Goal: Transaction & Acquisition: Purchase product/service

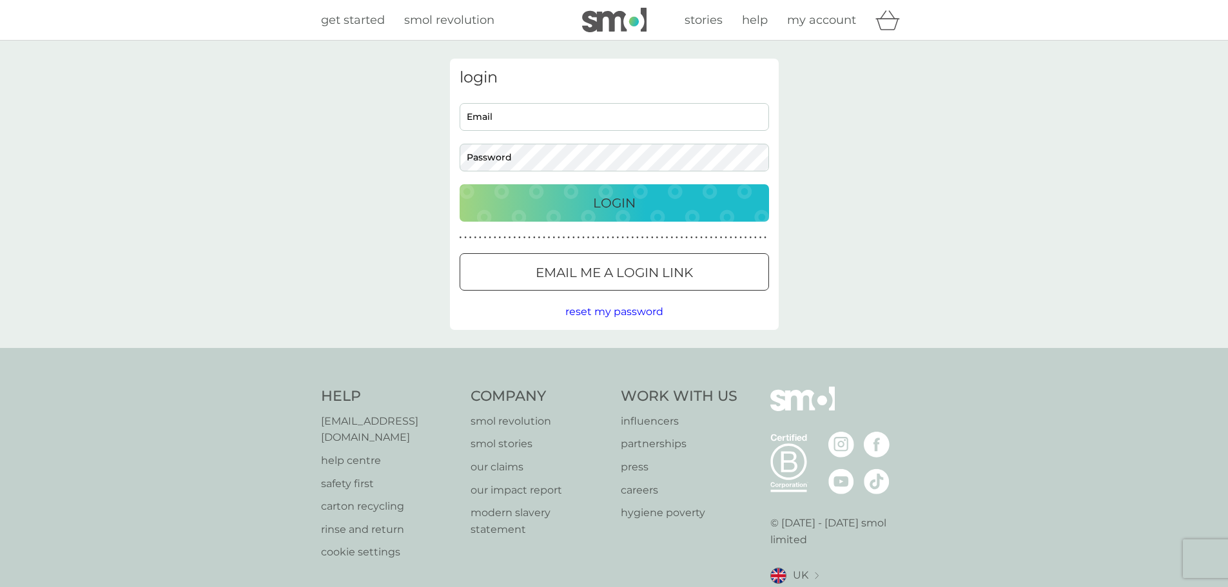
type input "sugarwells@gmail.com"
click at [528, 215] on button "Login" at bounding box center [613, 202] width 309 height 37
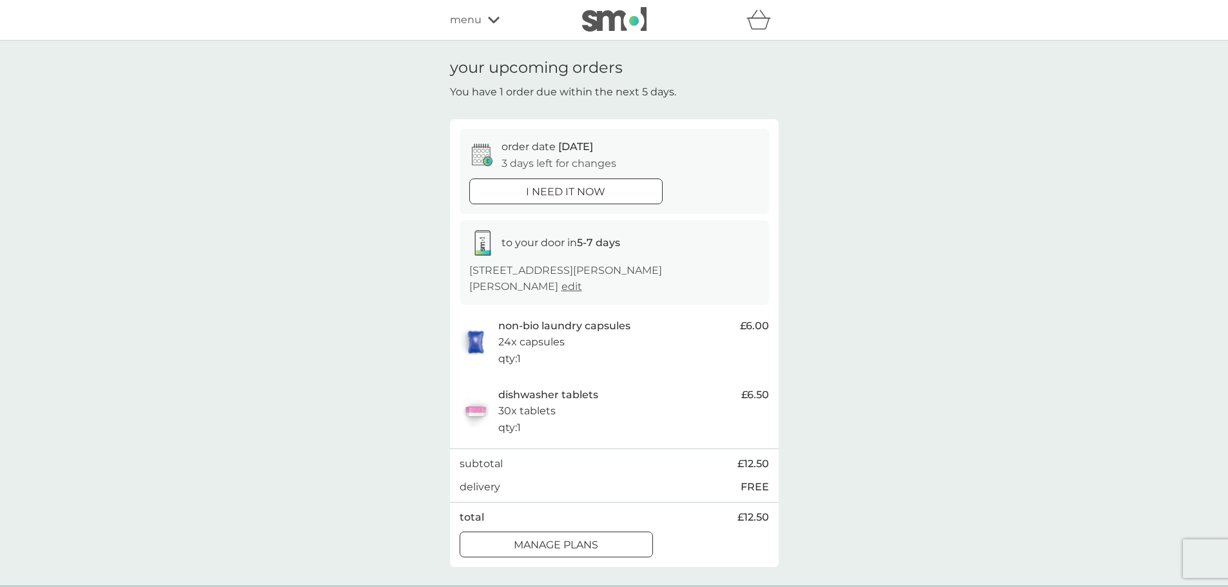
click at [576, 543] on div at bounding box center [556, 545] width 46 height 14
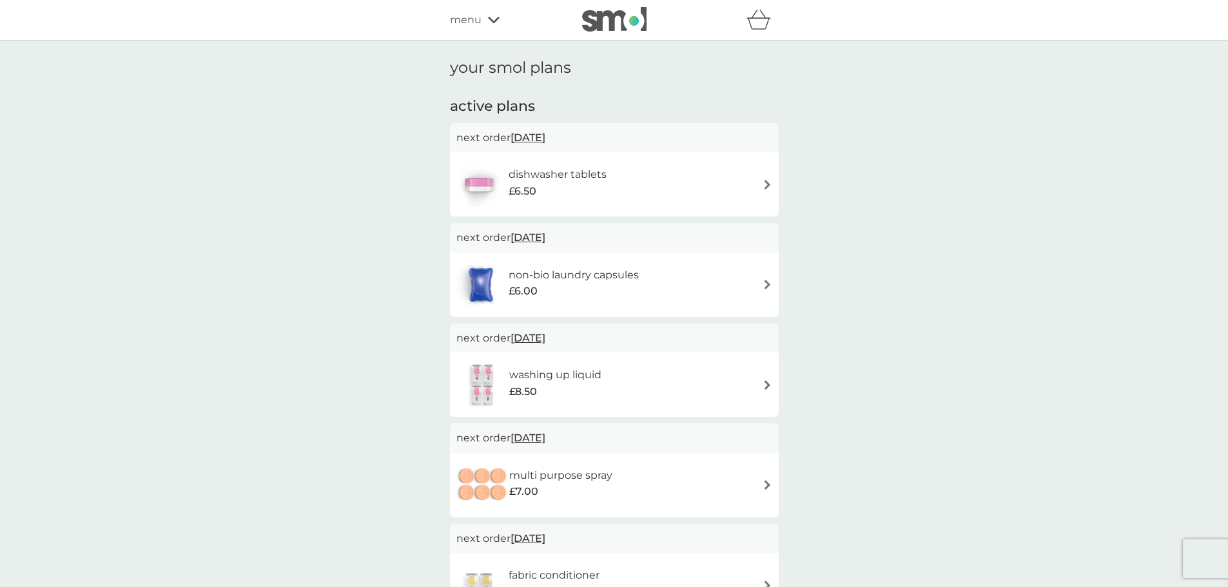
click at [545, 237] on span "[DATE]" at bounding box center [527, 237] width 35 height 25
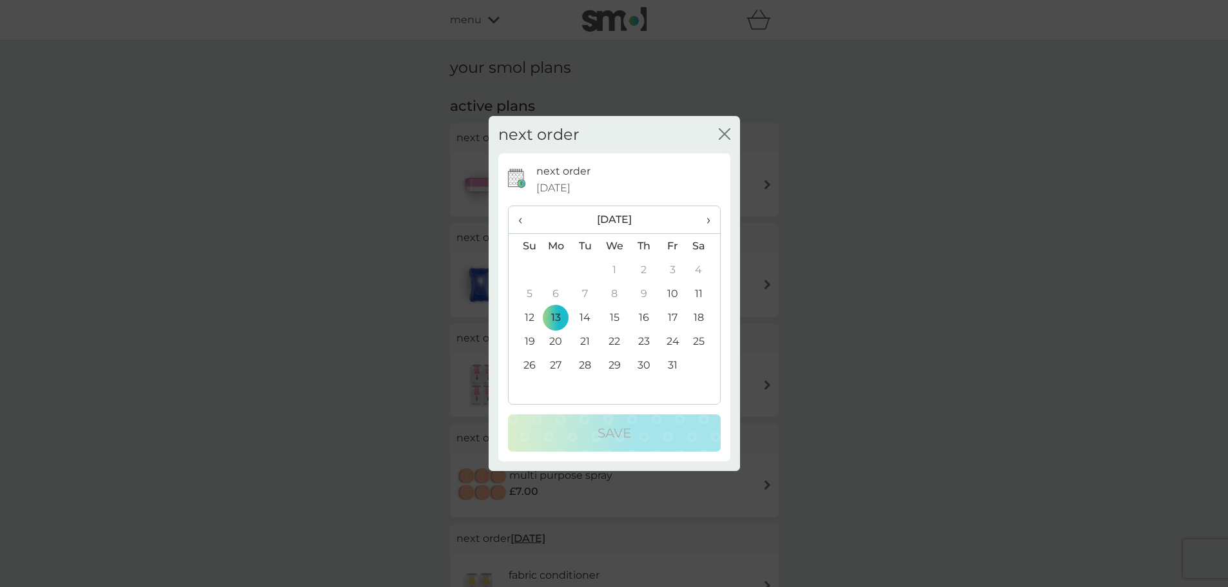
click at [713, 220] on th "›" at bounding box center [703, 220] width 32 height 28
click at [556, 268] on td "1" at bounding box center [556, 270] width 30 height 24
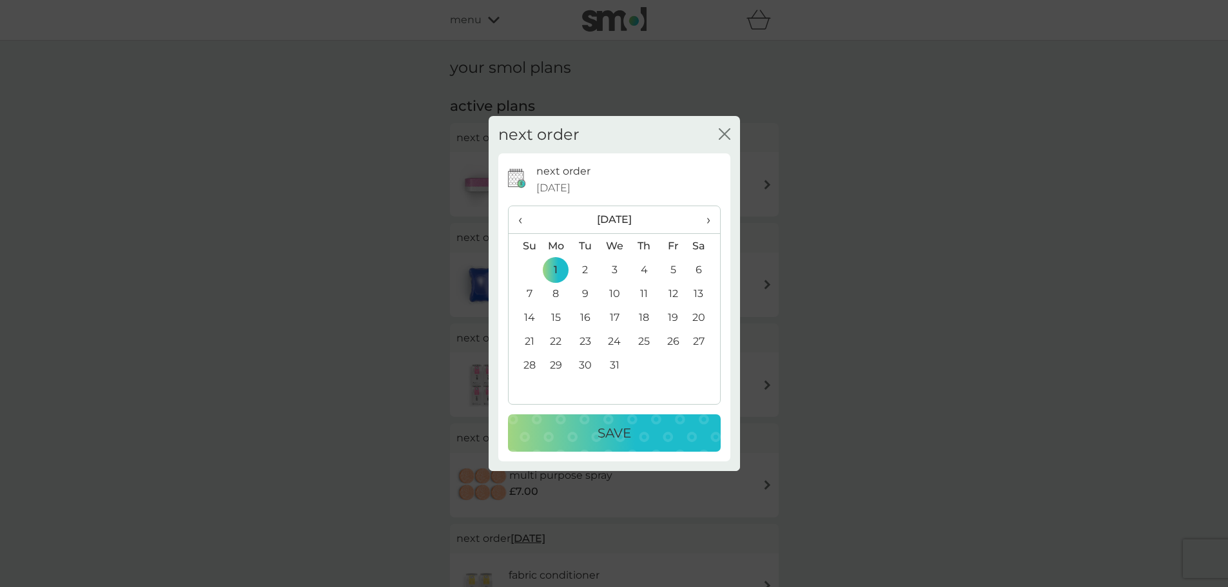
click at [623, 440] on p "Save" at bounding box center [614, 433] width 34 height 21
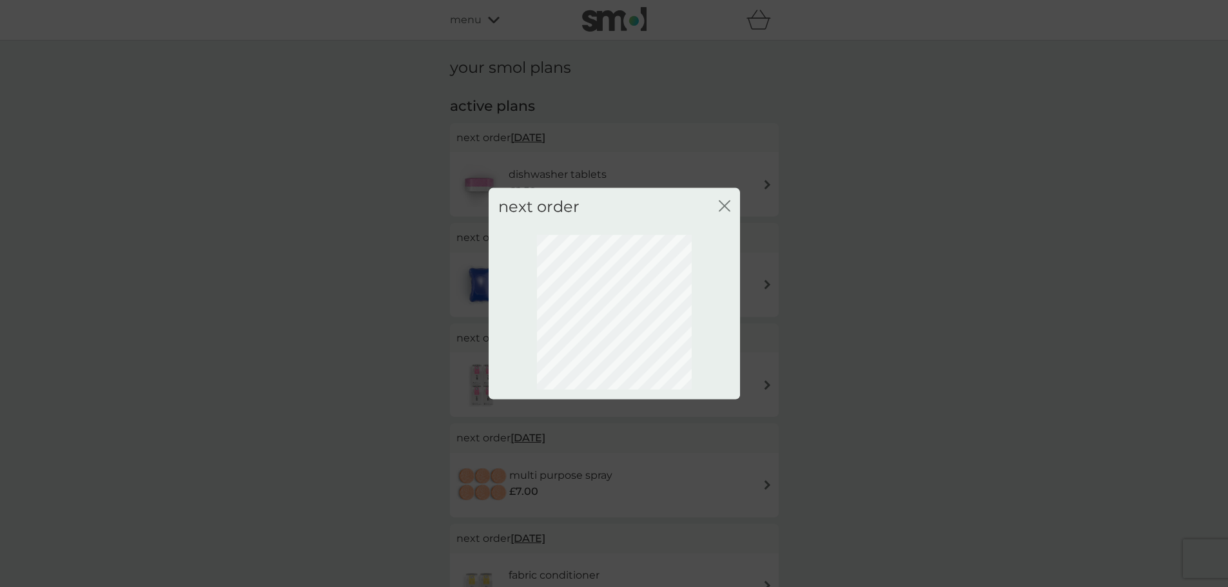
click at [721, 202] on div "next order close" at bounding box center [613, 207] width 251 height 38
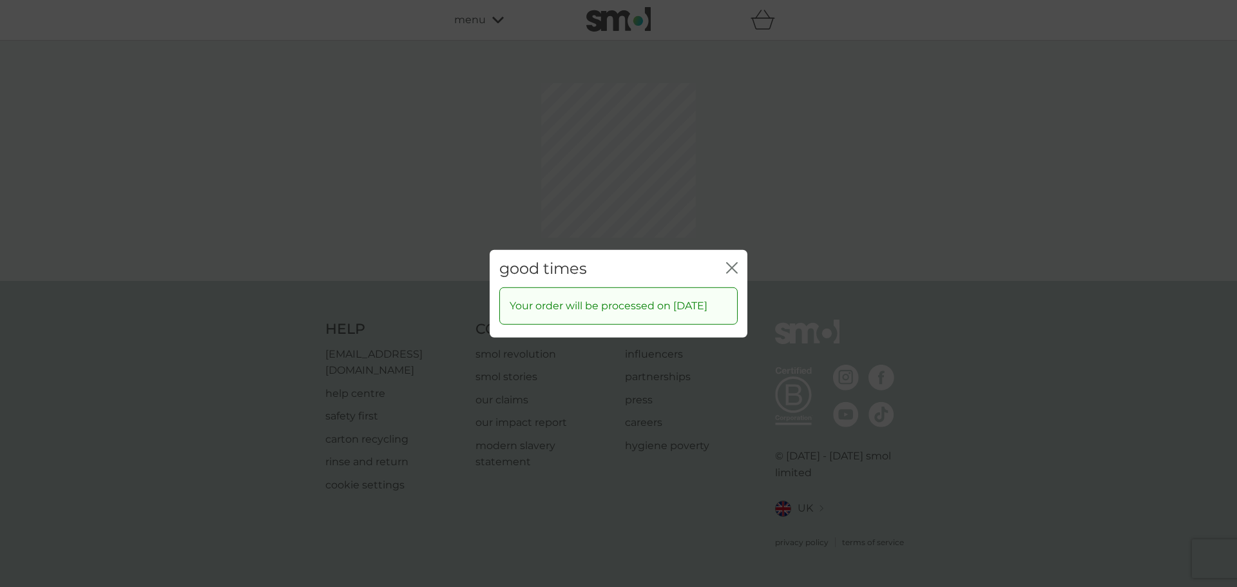
click at [726, 204] on div "good times close Your order will be processed on [DATE]" at bounding box center [618, 293] width 1237 height 587
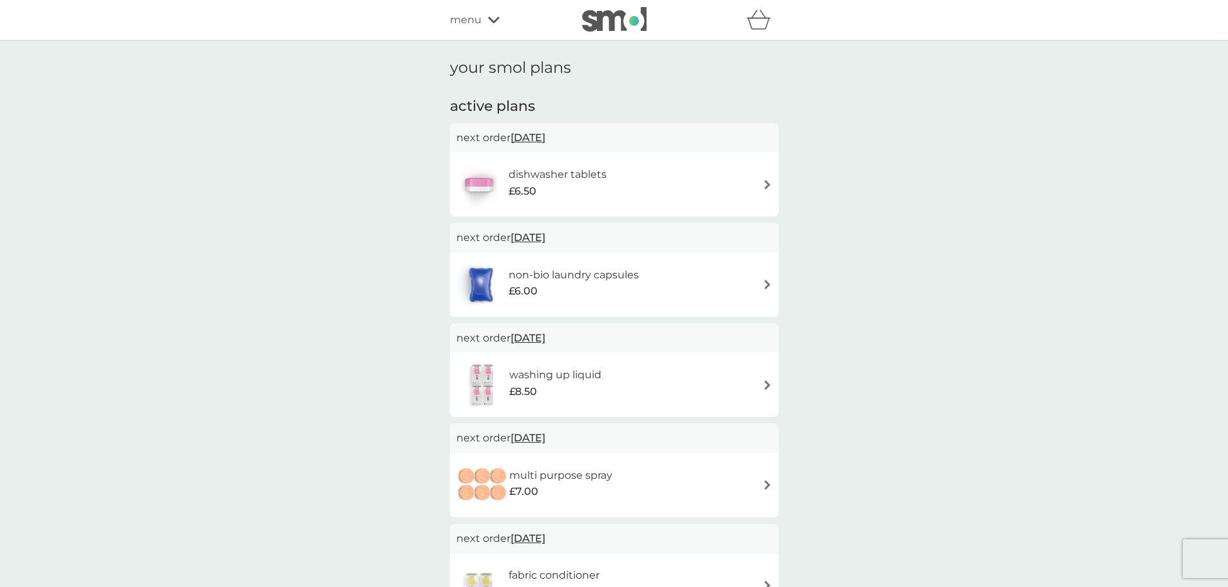
click at [544, 137] on span "[DATE]" at bounding box center [527, 137] width 35 height 25
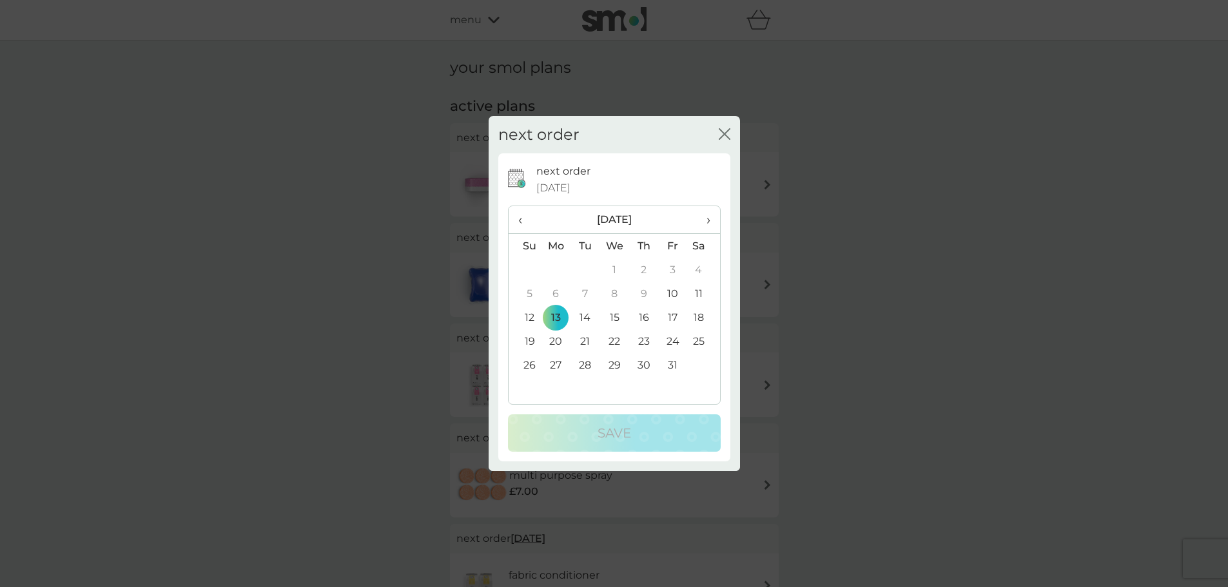
click at [710, 216] on span "›" at bounding box center [703, 219] width 13 height 27
click at [561, 271] on td "1" at bounding box center [556, 270] width 30 height 24
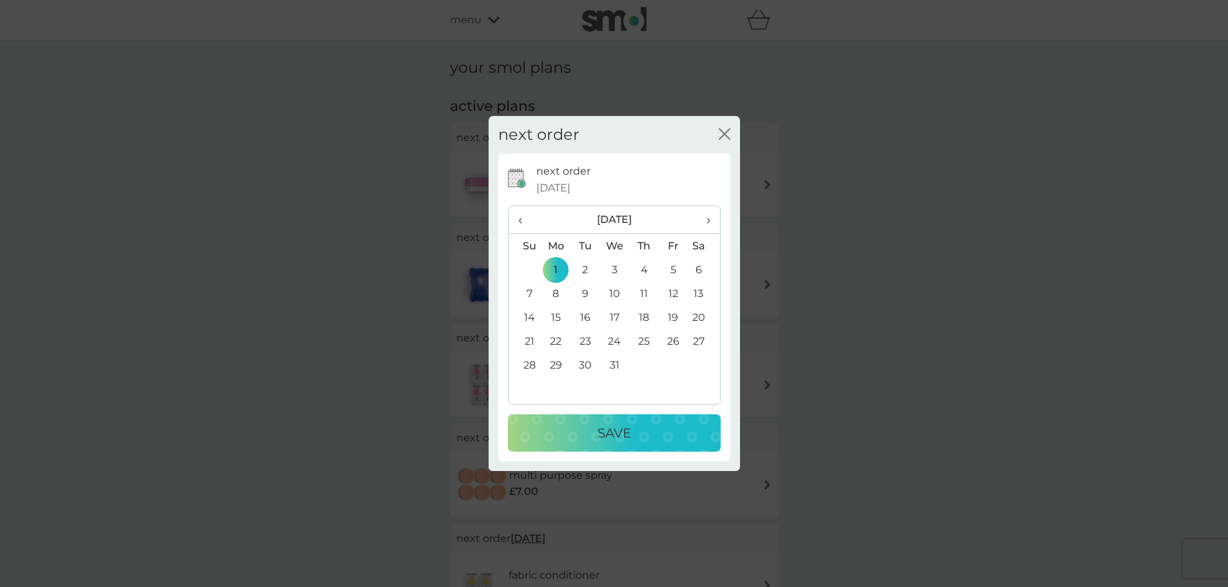
click at [623, 433] on p "Save" at bounding box center [614, 433] width 34 height 21
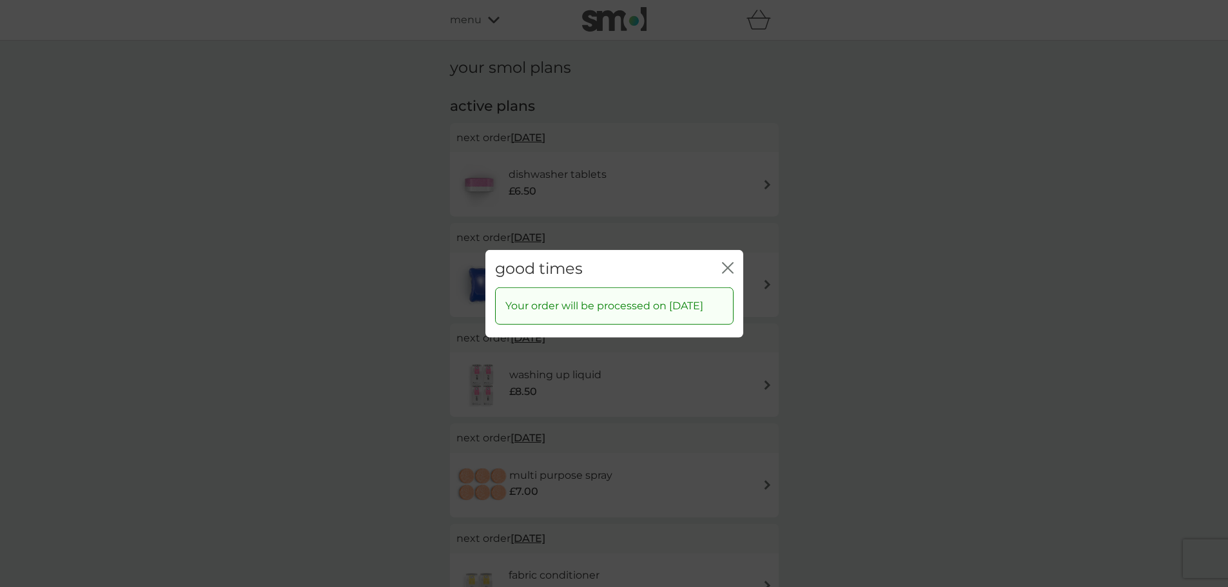
click at [726, 262] on icon "close" at bounding box center [728, 268] width 12 height 12
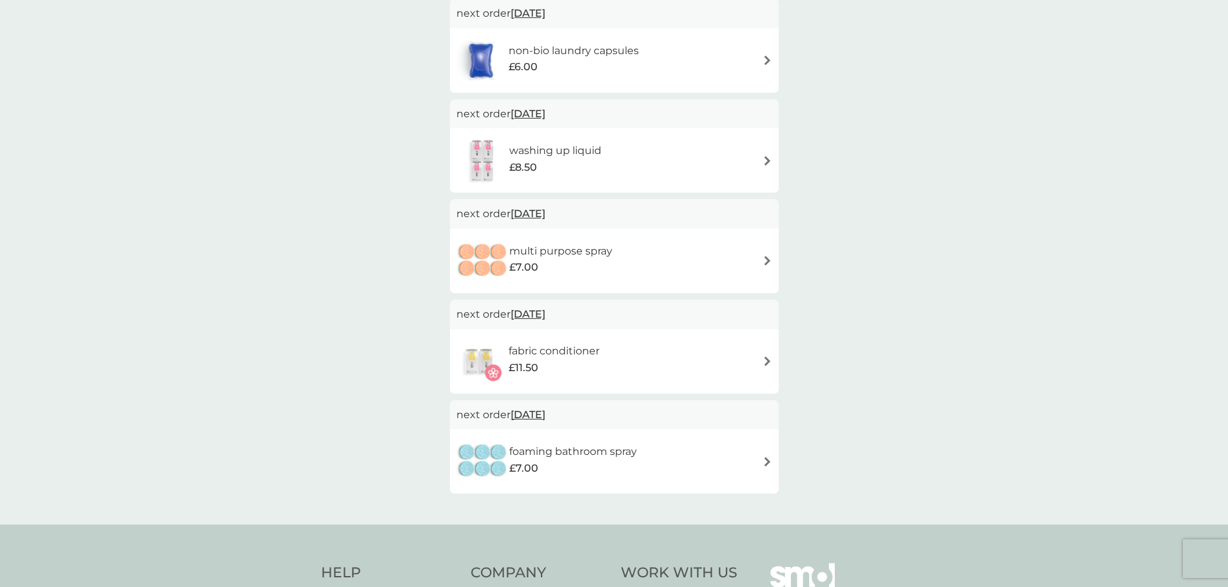
scroll to position [258, 0]
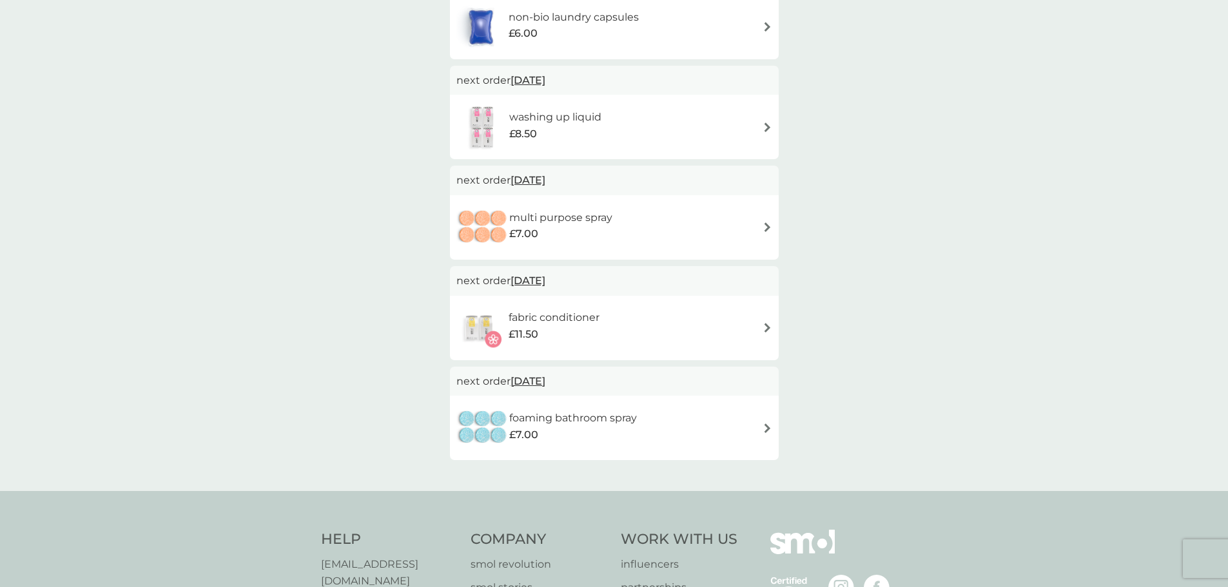
click at [545, 180] on span "[DATE]" at bounding box center [527, 180] width 35 height 25
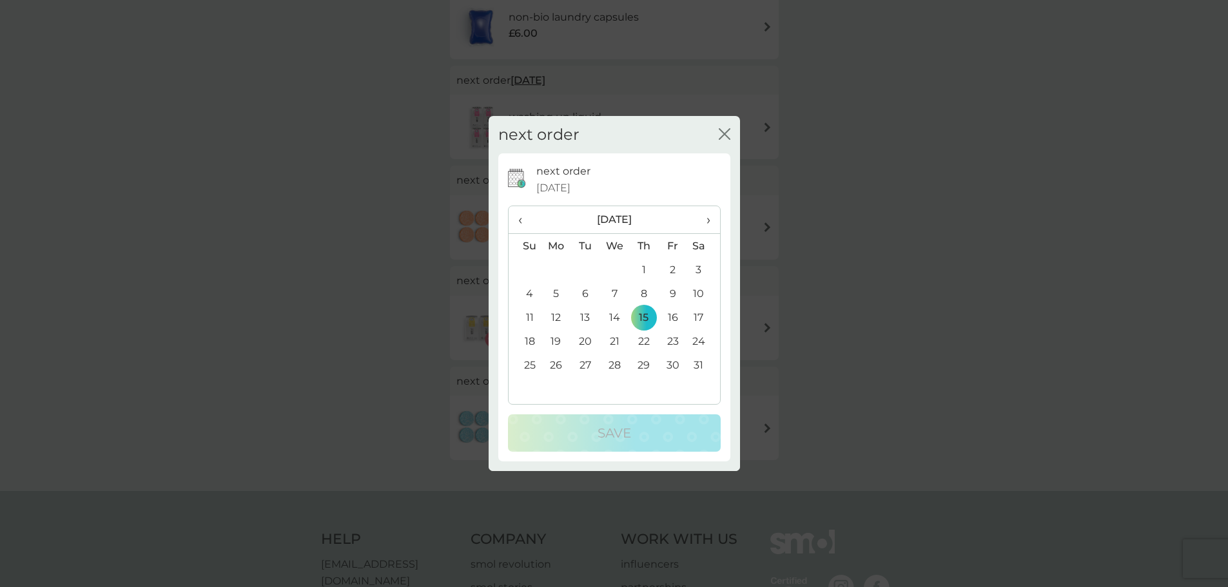
click at [702, 220] on span "›" at bounding box center [703, 219] width 13 height 27
click at [646, 343] on td "19" at bounding box center [643, 341] width 29 height 24
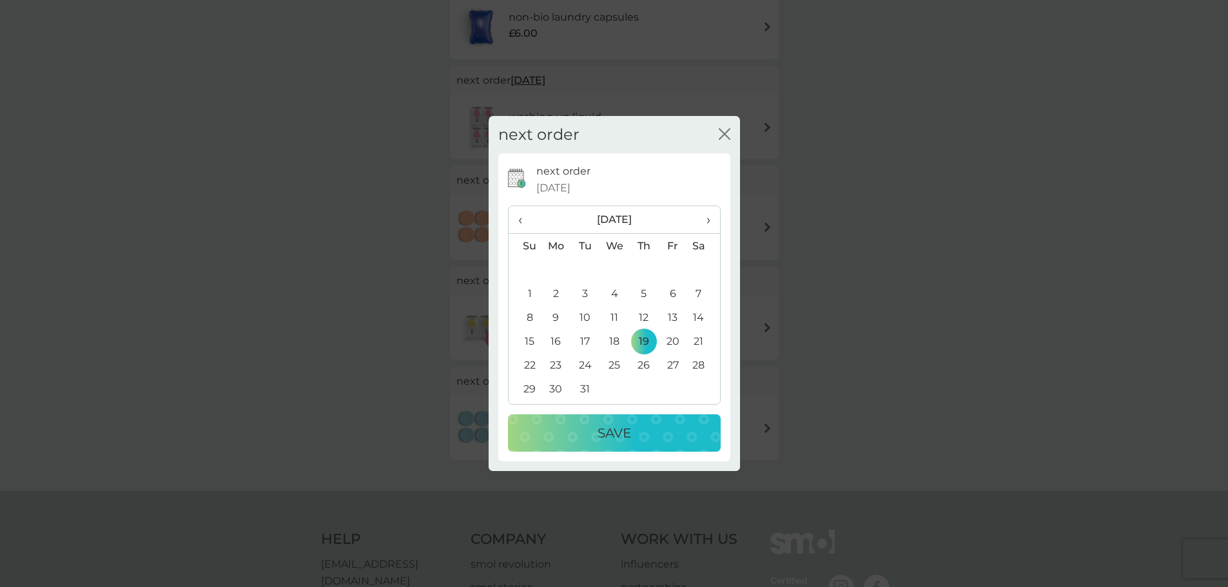
click at [615, 430] on p "Save" at bounding box center [614, 433] width 34 height 21
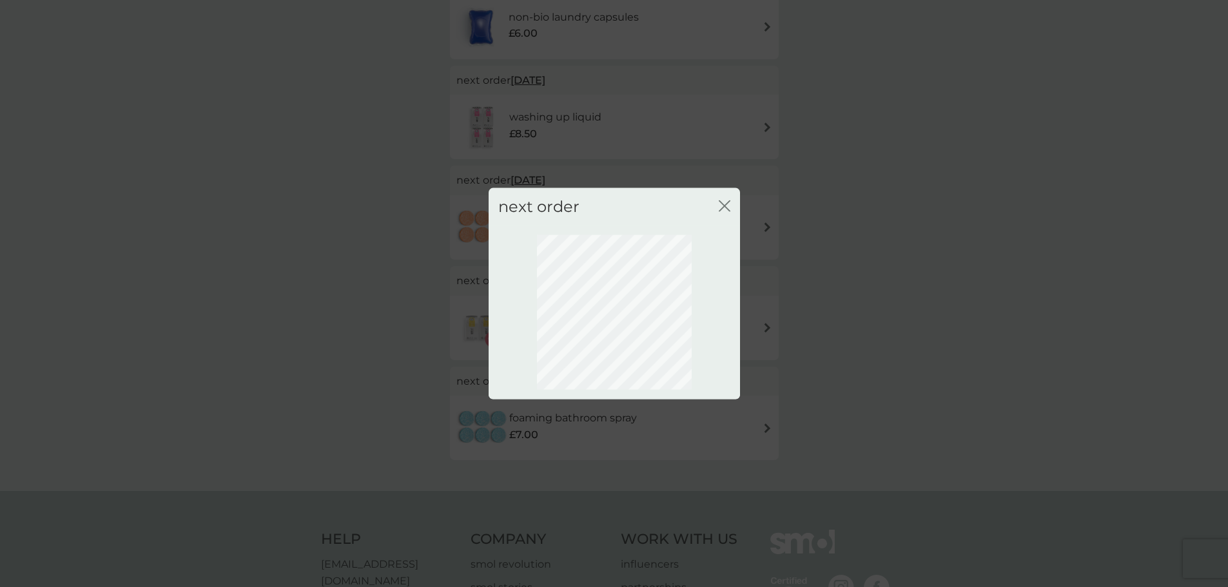
click at [721, 198] on div "close" at bounding box center [725, 206] width 12 height 19
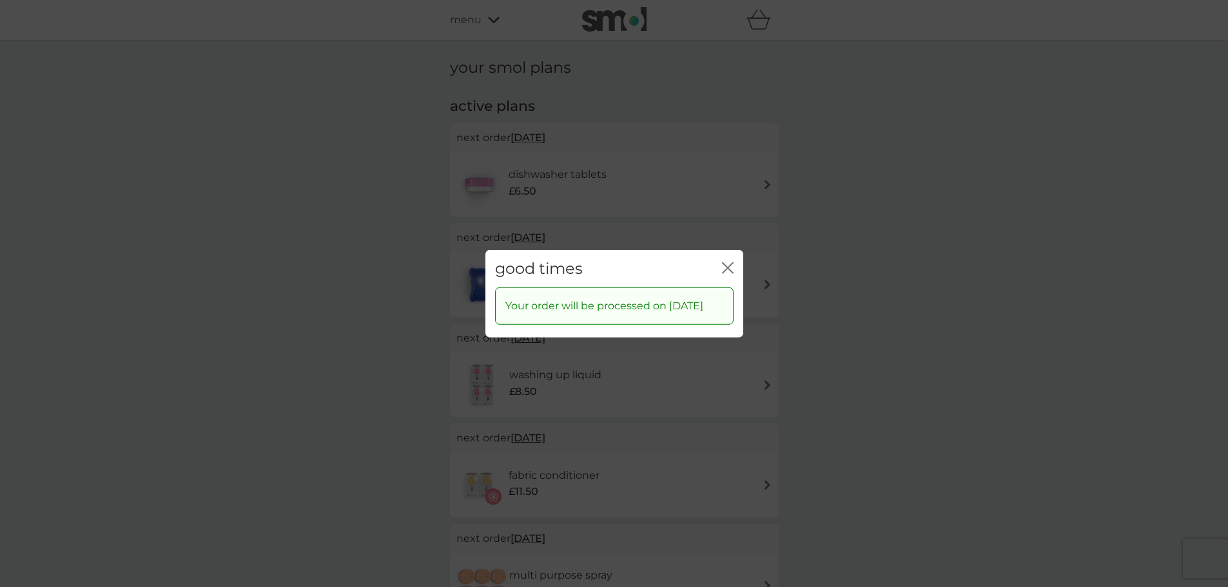
click at [728, 262] on icon "close" at bounding box center [730, 267] width 5 height 10
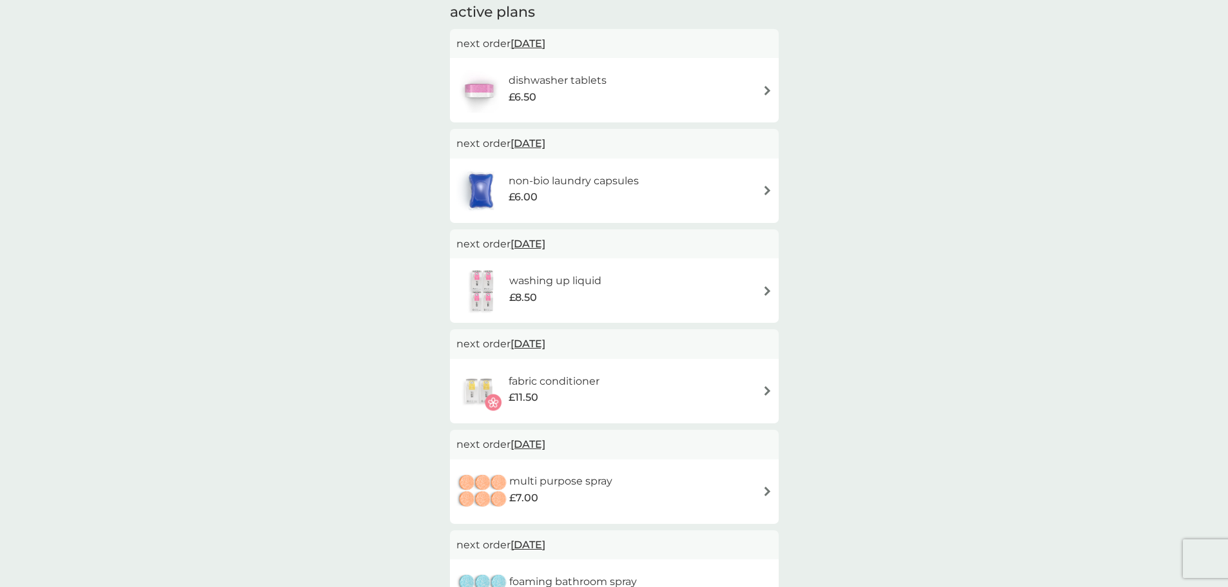
scroll to position [64, 0]
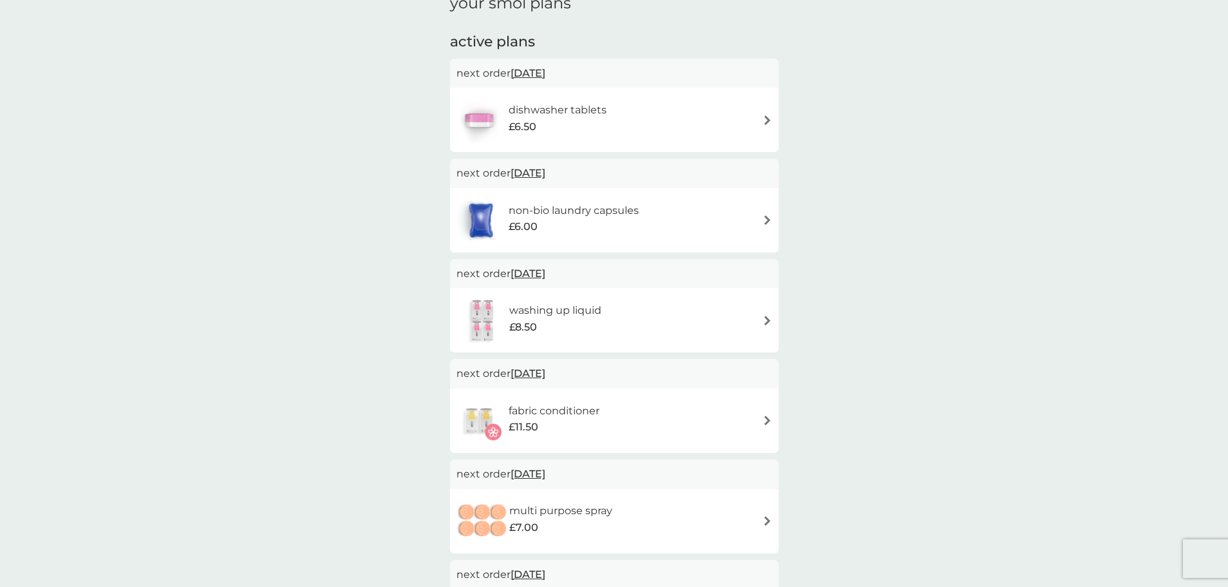
click at [519, 78] on span "[DATE]" at bounding box center [527, 73] width 35 height 25
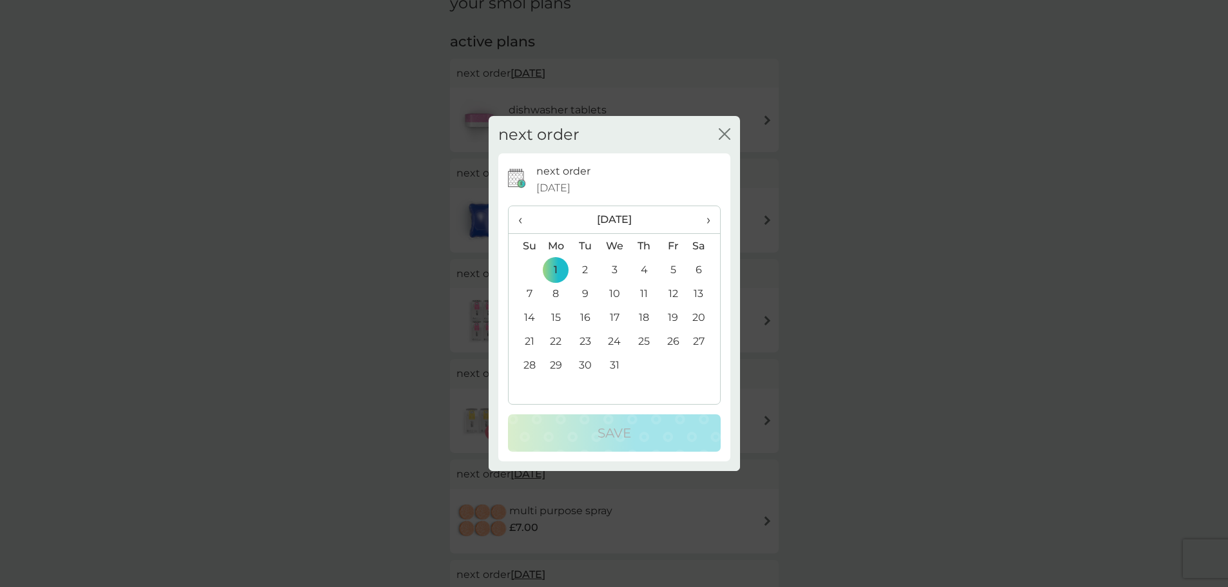
click at [714, 214] on th "›" at bounding box center [703, 220] width 32 height 28
click at [643, 343] on td "22" at bounding box center [643, 341] width 29 height 24
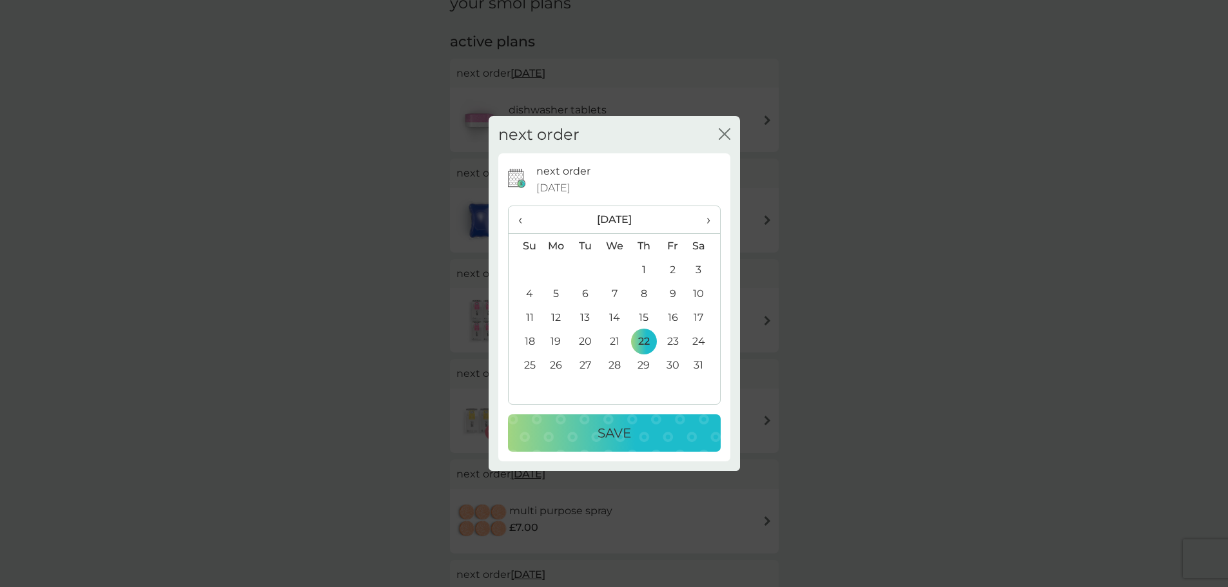
click at [648, 420] on button "Save" at bounding box center [614, 432] width 213 height 37
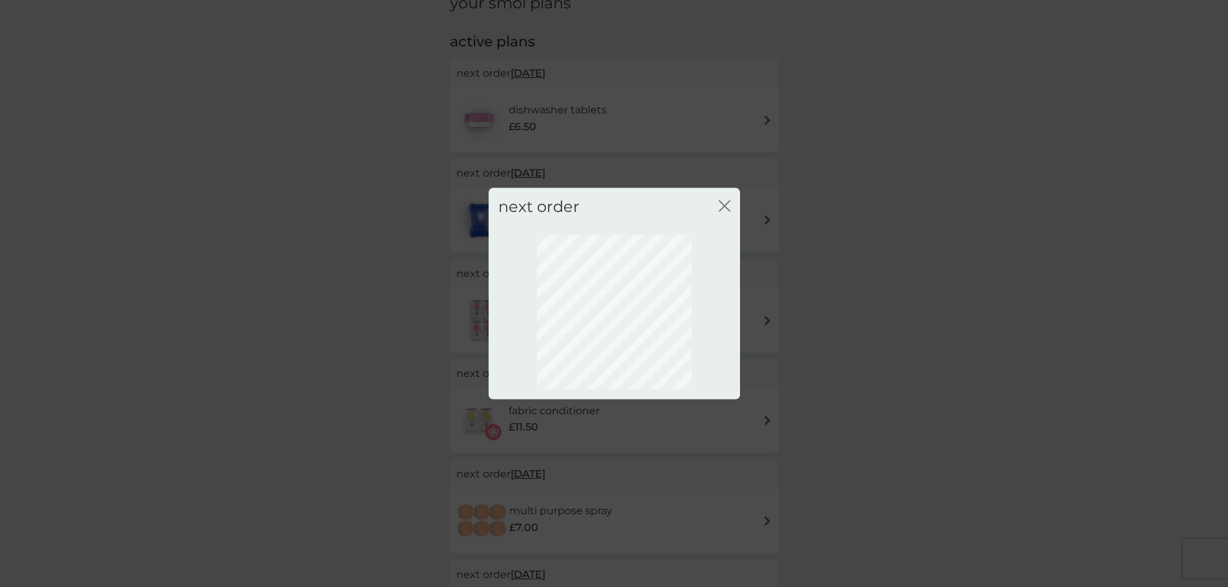
scroll to position [0, 0]
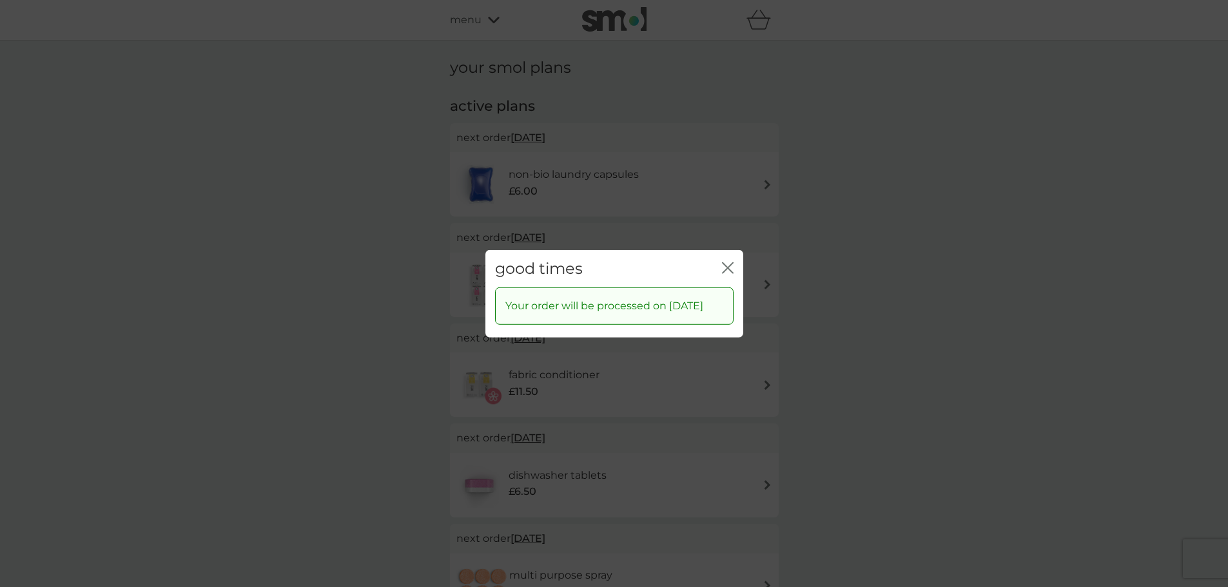
click at [727, 262] on icon "close" at bounding box center [724, 267] width 5 height 10
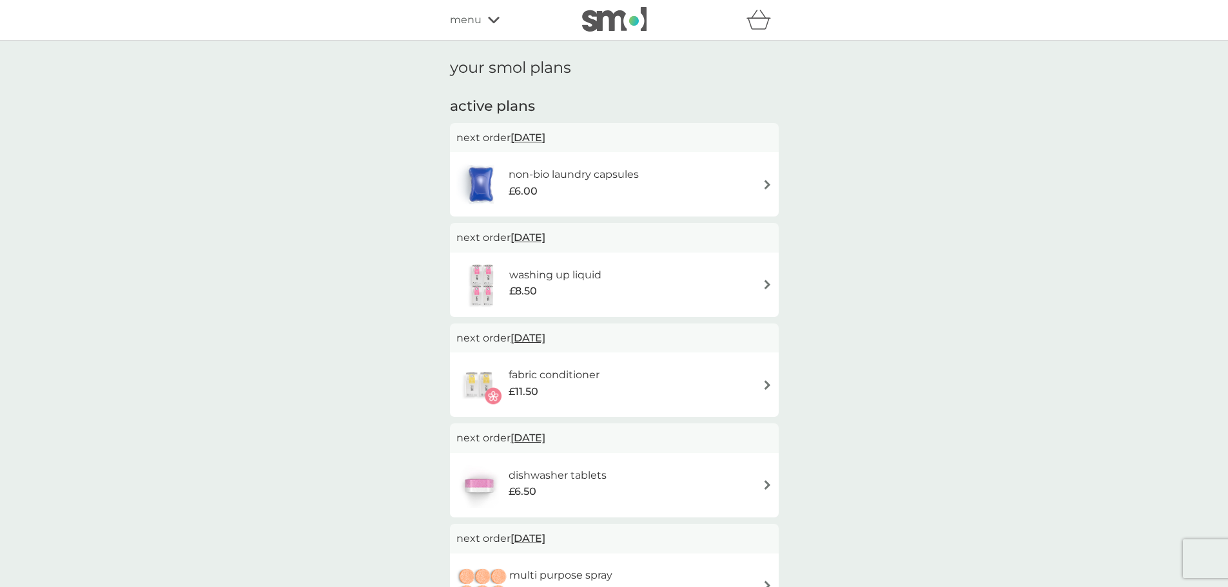
click at [545, 136] on span "[DATE]" at bounding box center [527, 137] width 35 height 25
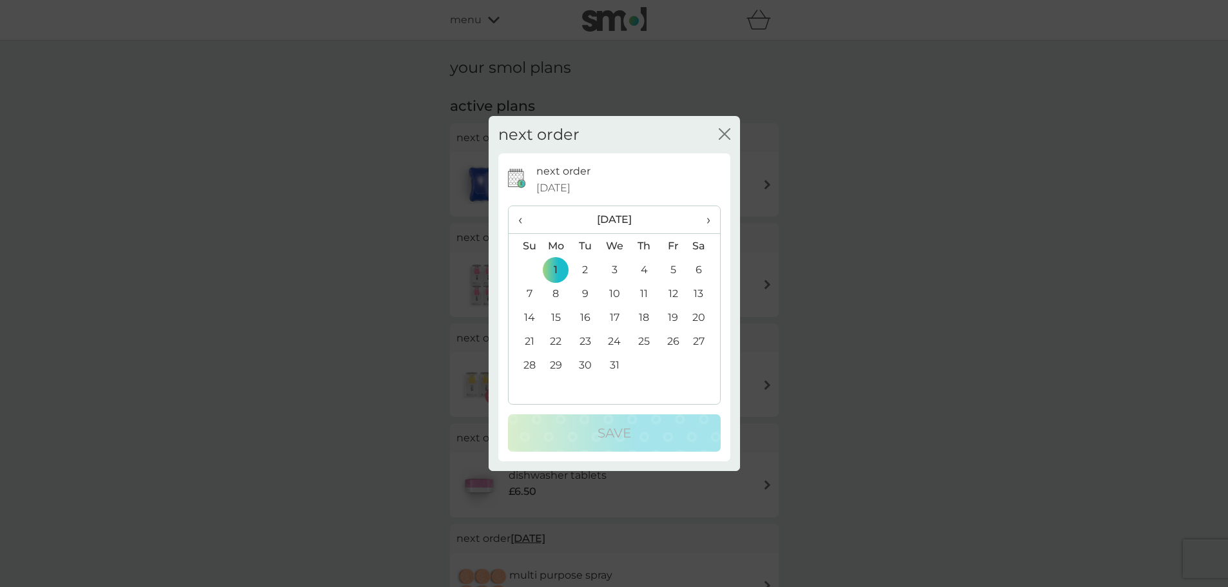
click at [708, 221] on span "›" at bounding box center [703, 219] width 13 height 27
click at [649, 340] on td "22" at bounding box center [643, 341] width 29 height 24
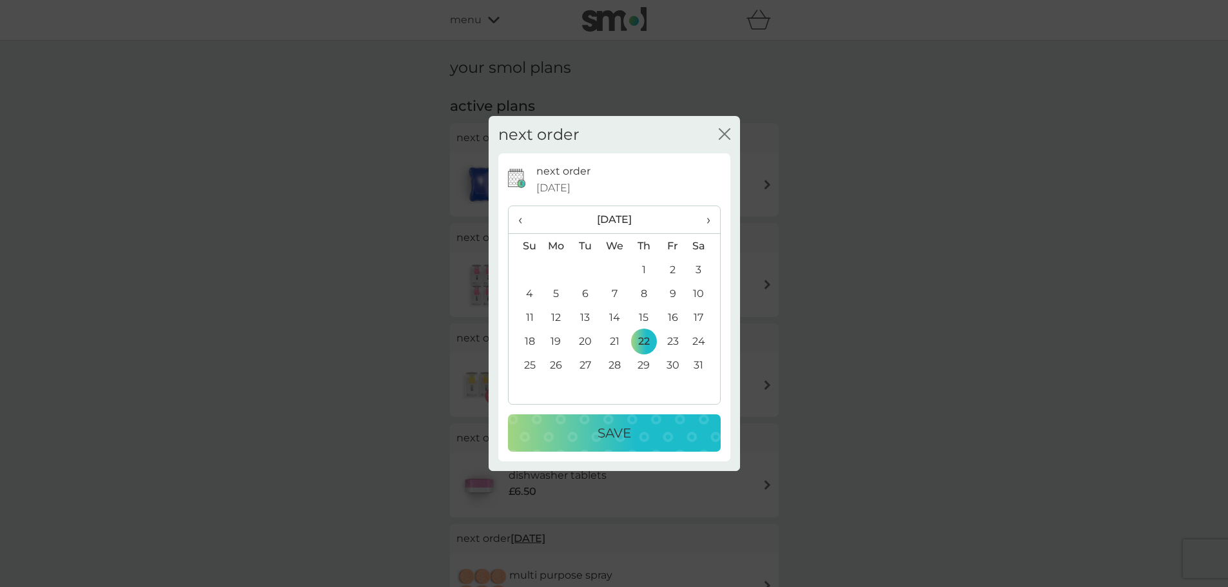
click at [672, 426] on div "Save" at bounding box center [614, 433] width 187 height 21
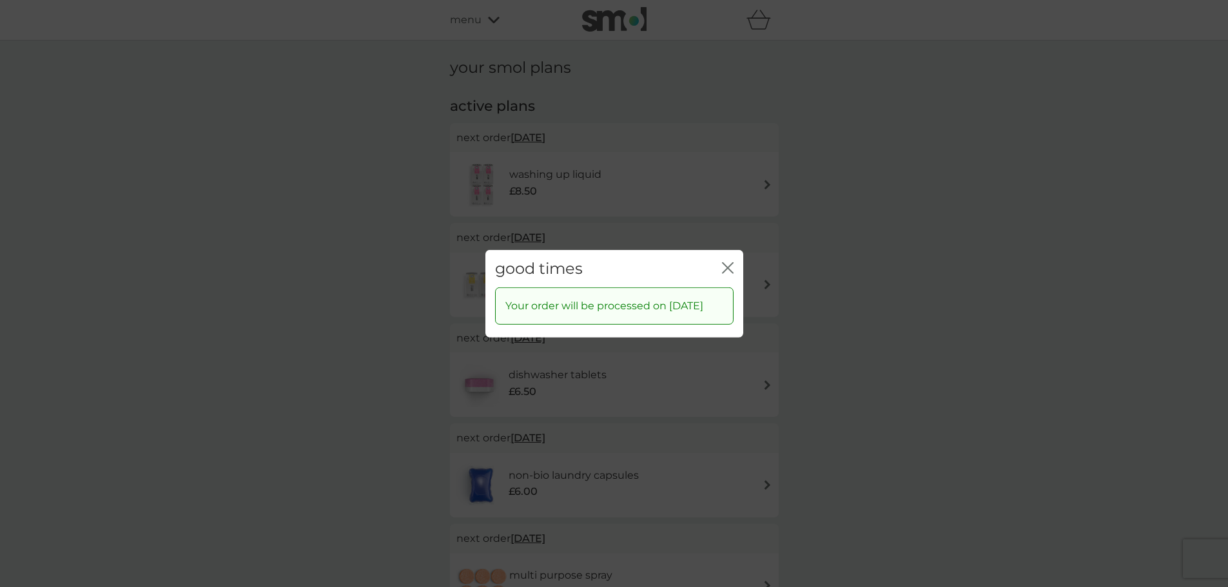
click at [730, 262] on icon "close" at bounding box center [728, 268] width 12 height 12
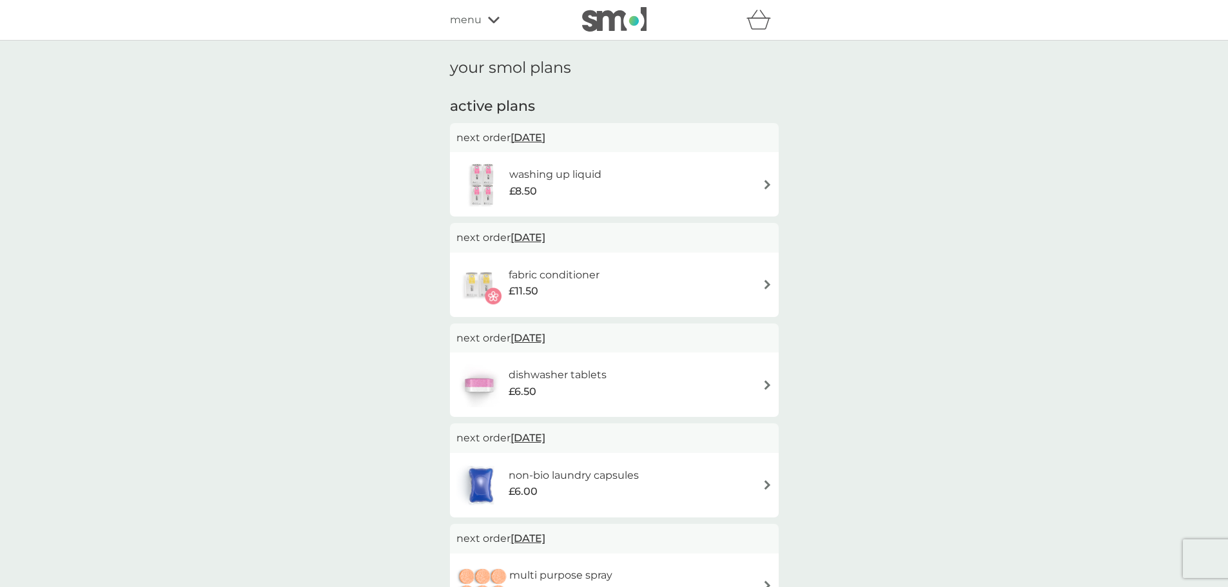
click at [527, 133] on span "[DATE]" at bounding box center [527, 137] width 35 height 25
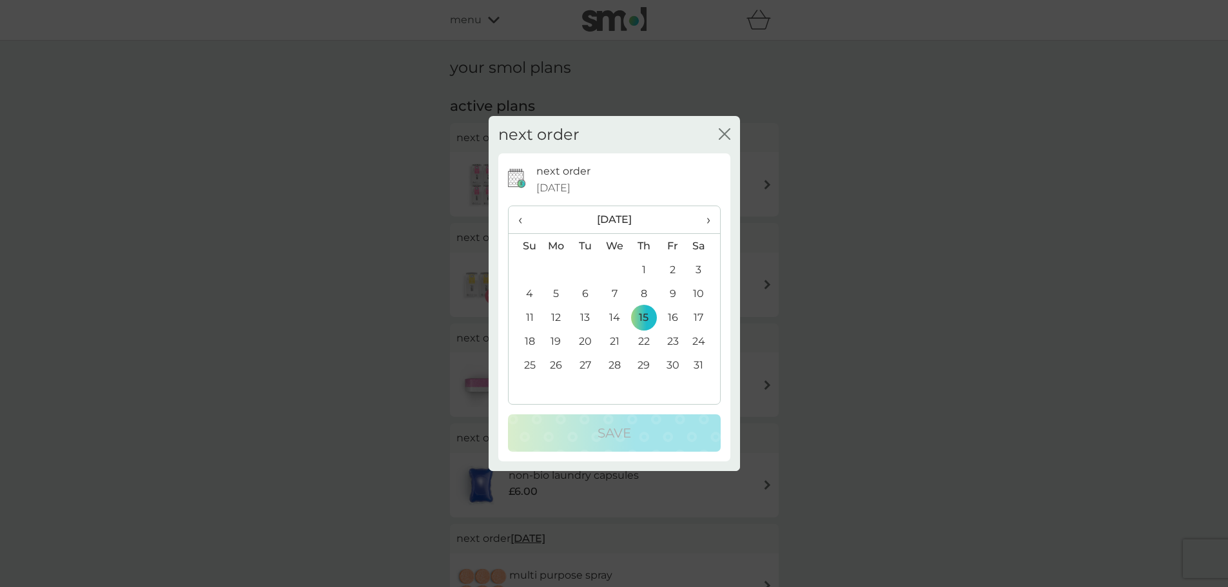
click at [645, 339] on td "22" at bounding box center [643, 341] width 29 height 24
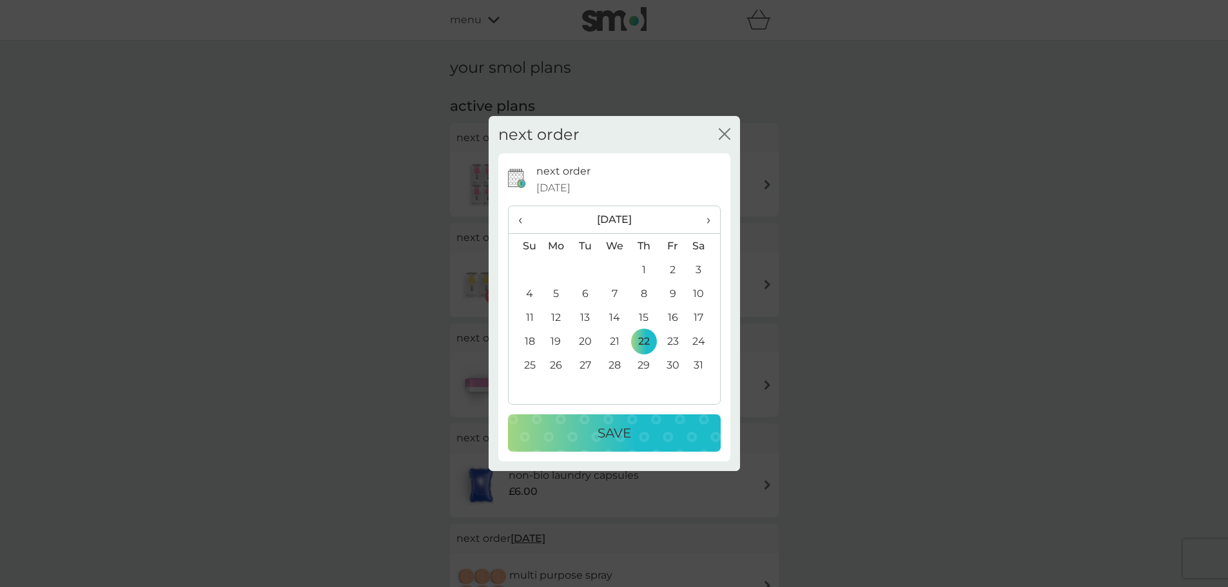
click at [643, 437] on div "Save" at bounding box center [614, 433] width 187 height 21
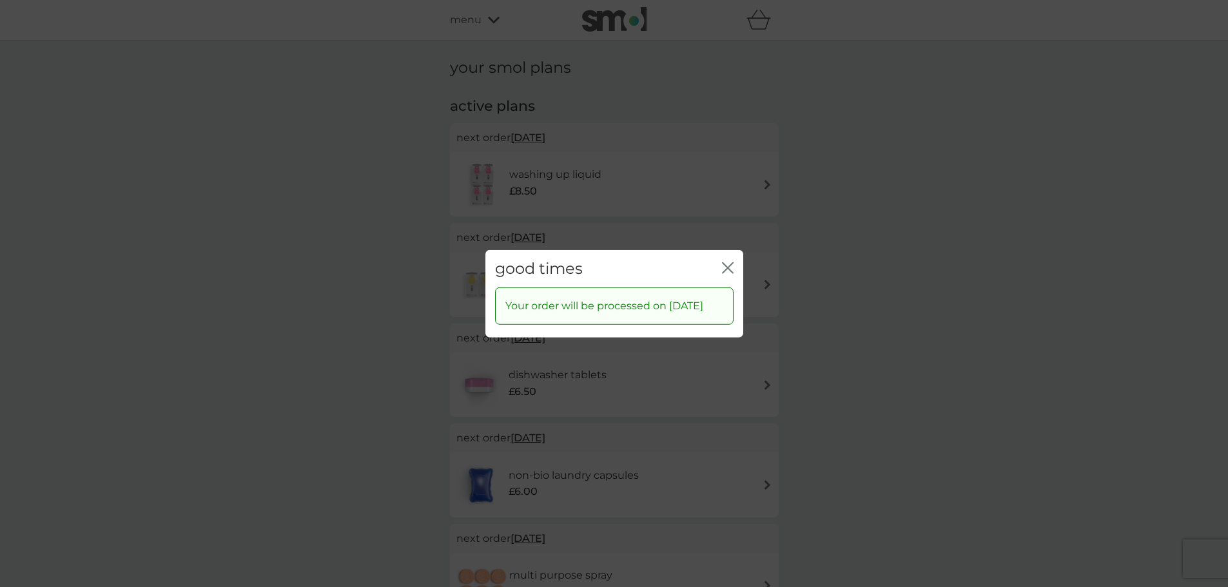
click at [726, 264] on icon "close" at bounding box center [728, 268] width 12 height 12
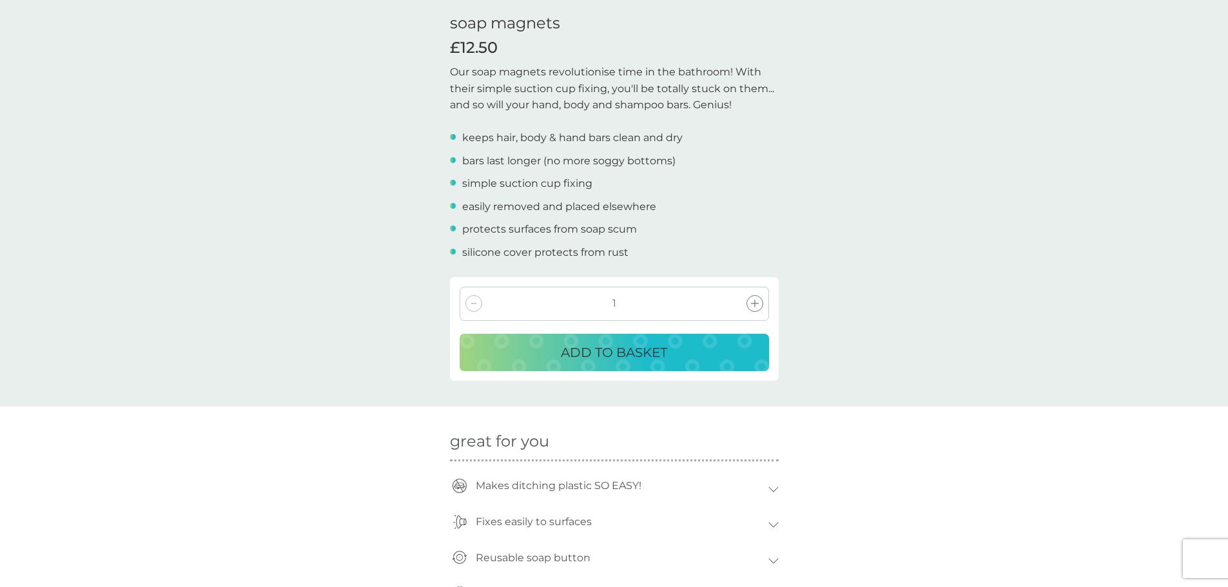
scroll to position [322, 0]
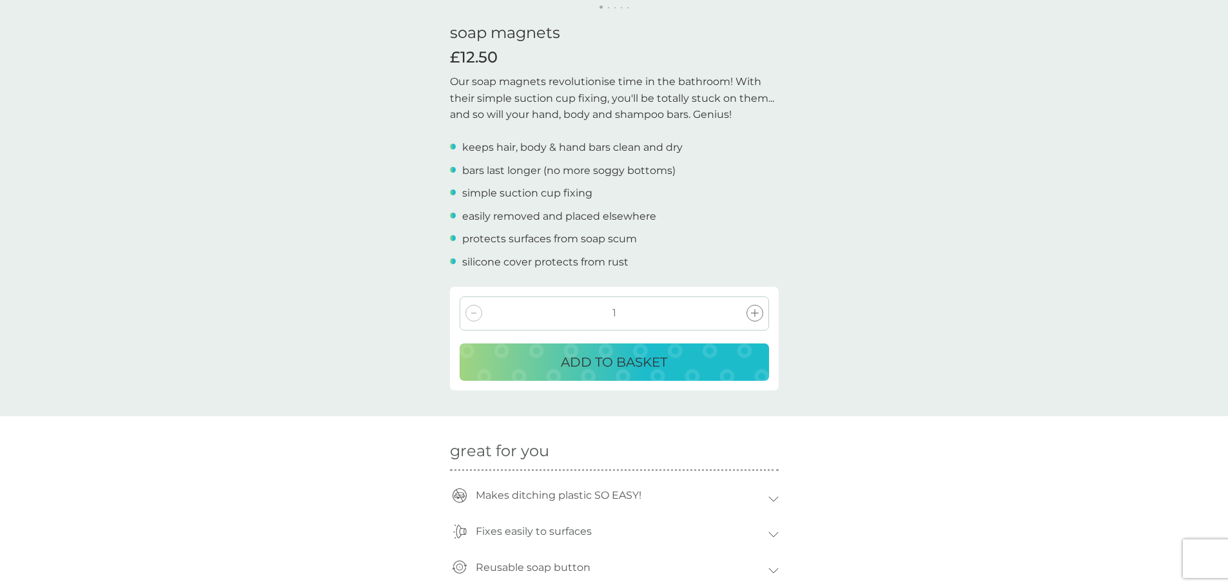
click at [605, 367] on p "ADD TO BASKET" at bounding box center [614, 362] width 106 height 21
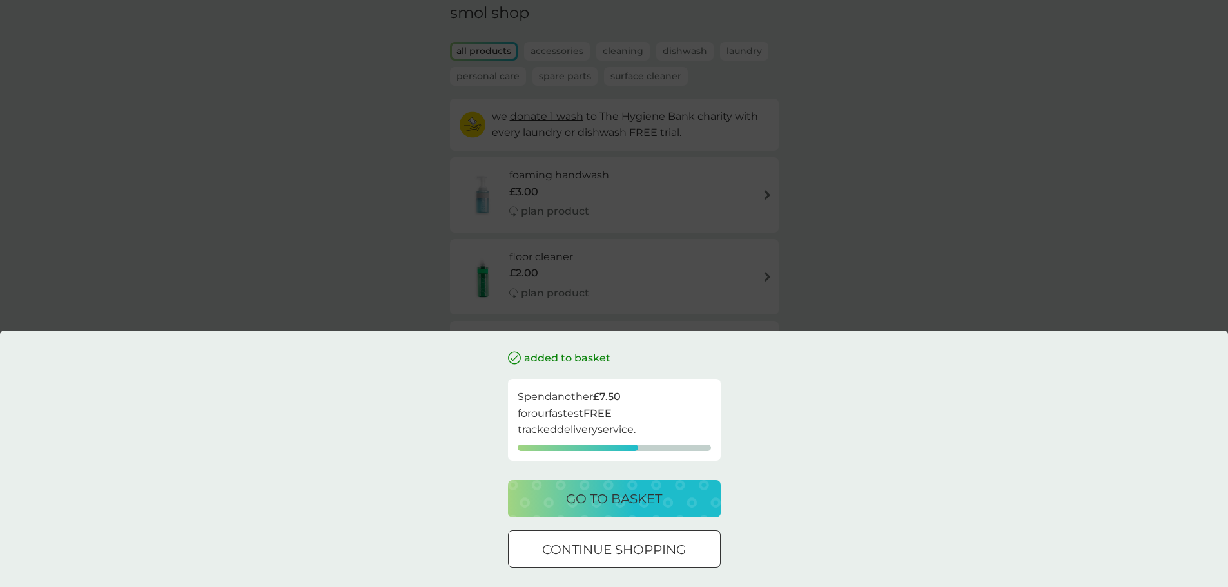
scroll to position [193, 0]
click at [993, 160] on div "added to basket Spend another £7.50 for our fastest FREE tracked delivery servi…" at bounding box center [614, 293] width 1228 height 587
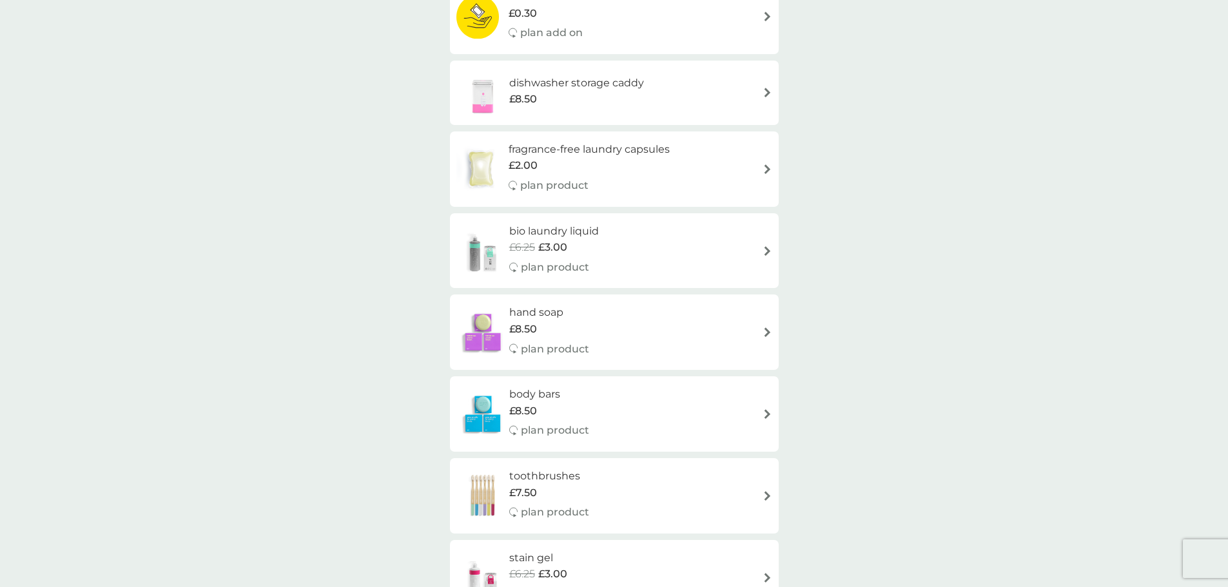
scroll to position [709, 0]
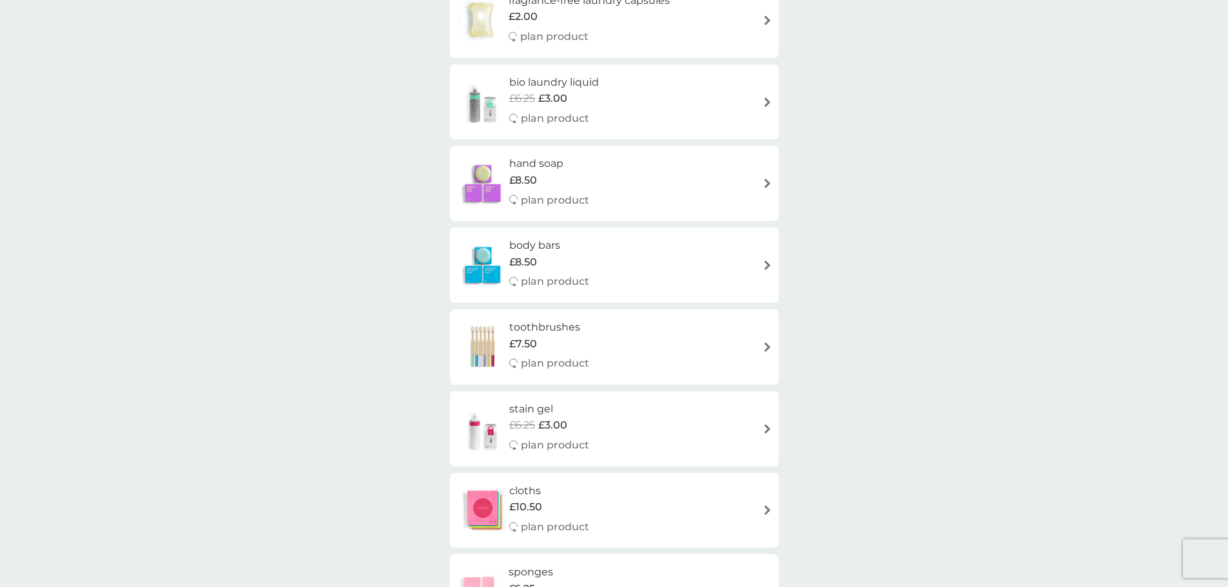
click at [536, 160] on h6 "hand soap" at bounding box center [549, 163] width 80 height 17
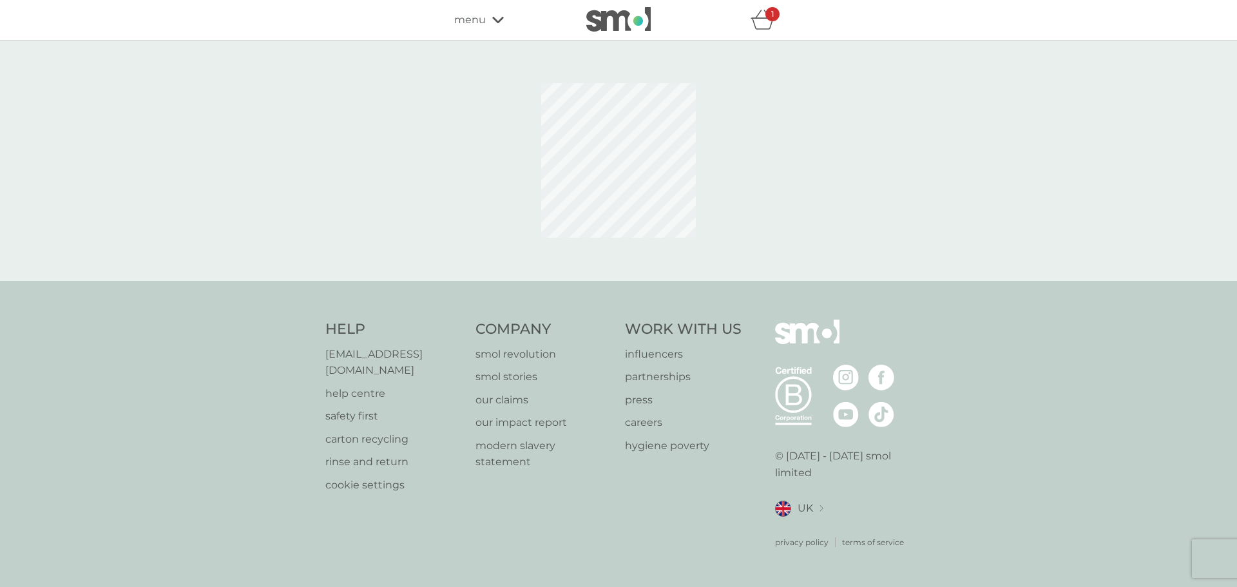
select select "91"
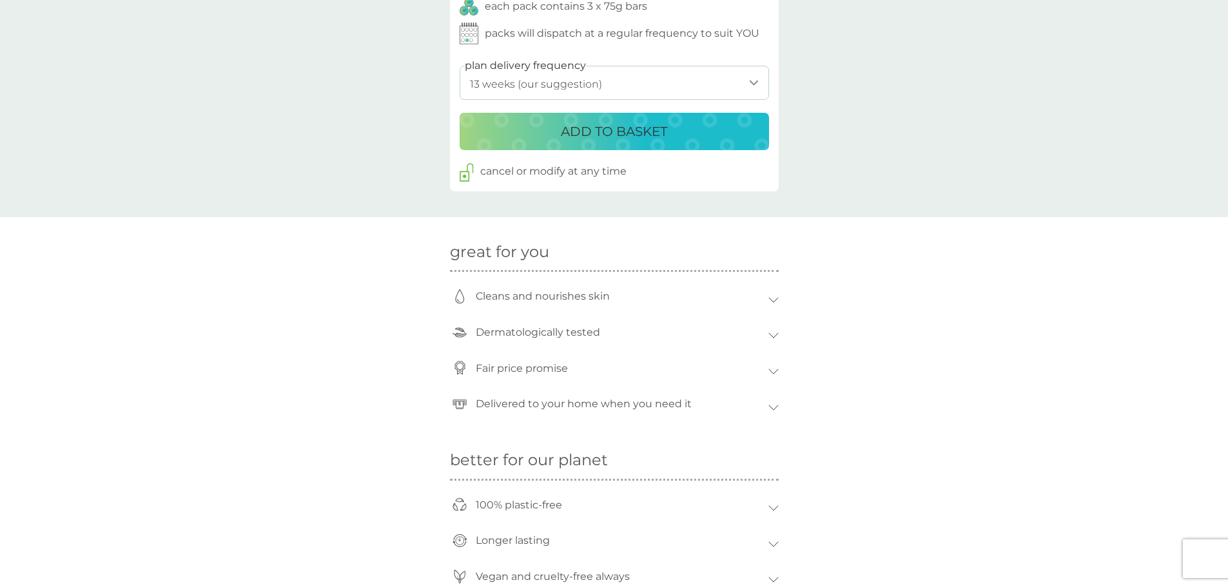
scroll to position [709, 0]
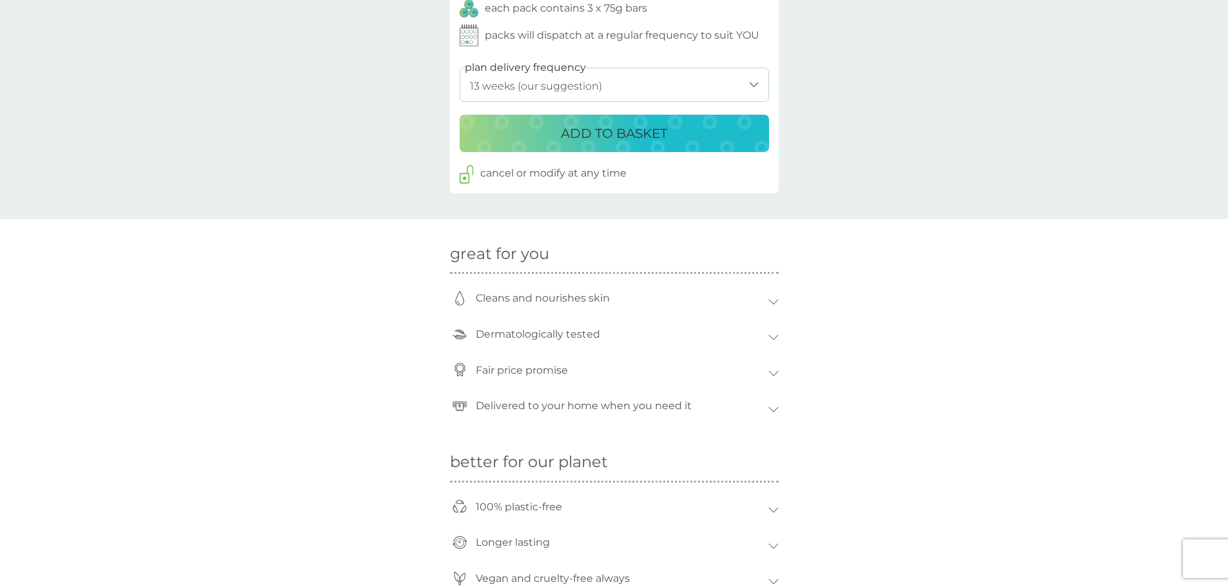
click at [599, 145] on button "ADD TO BASKET" at bounding box center [613, 133] width 309 height 37
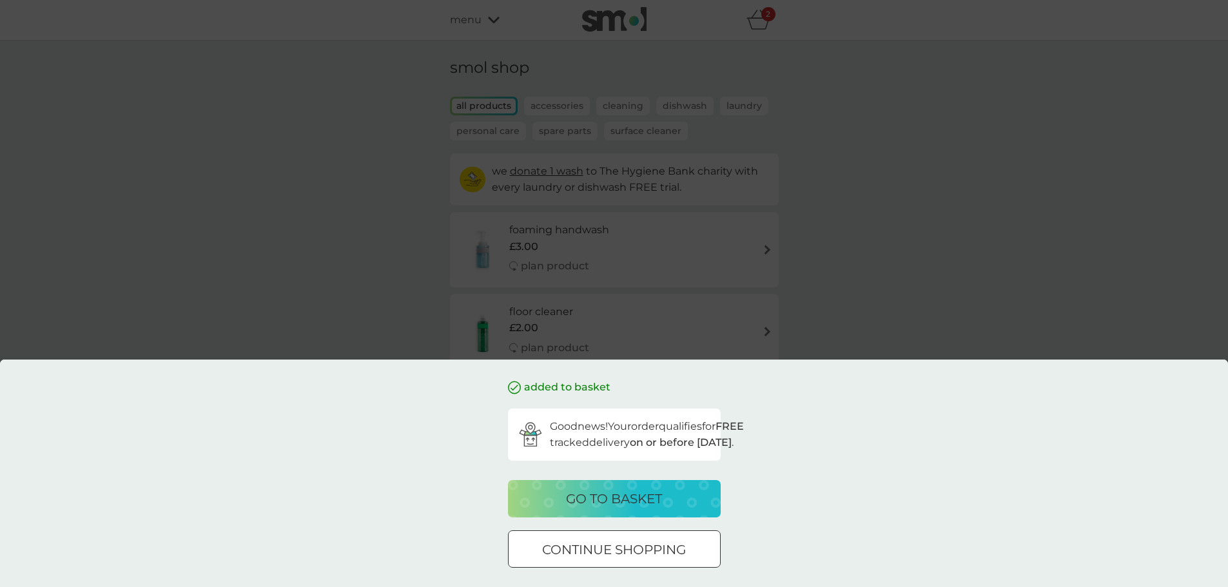
click at [565, 557] on p "continue shopping" at bounding box center [614, 549] width 144 height 21
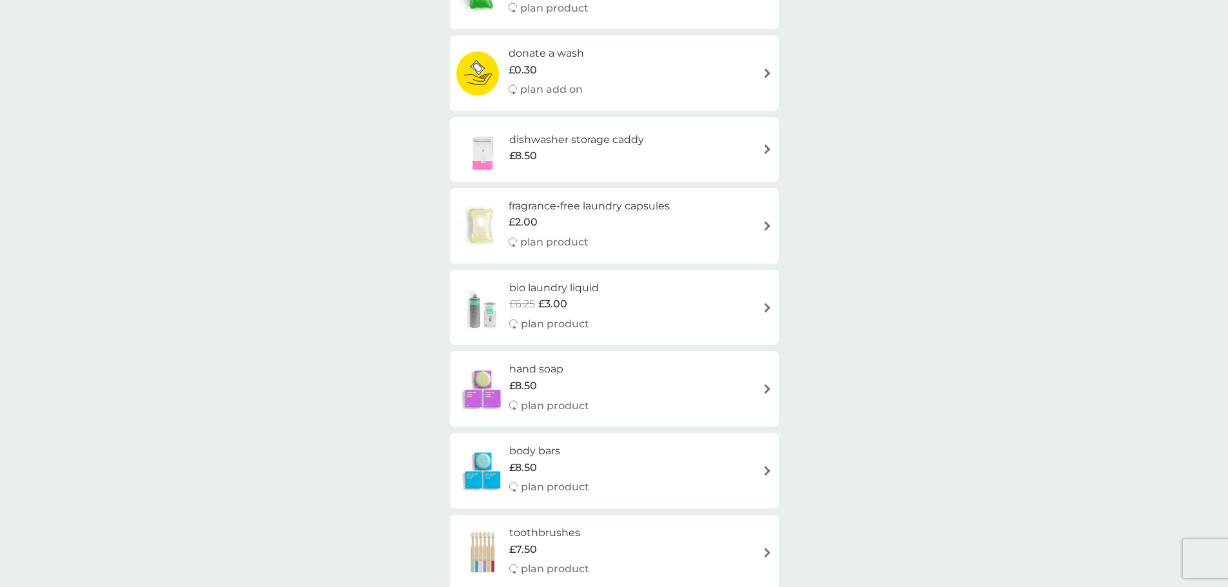
scroll to position [644, 0]
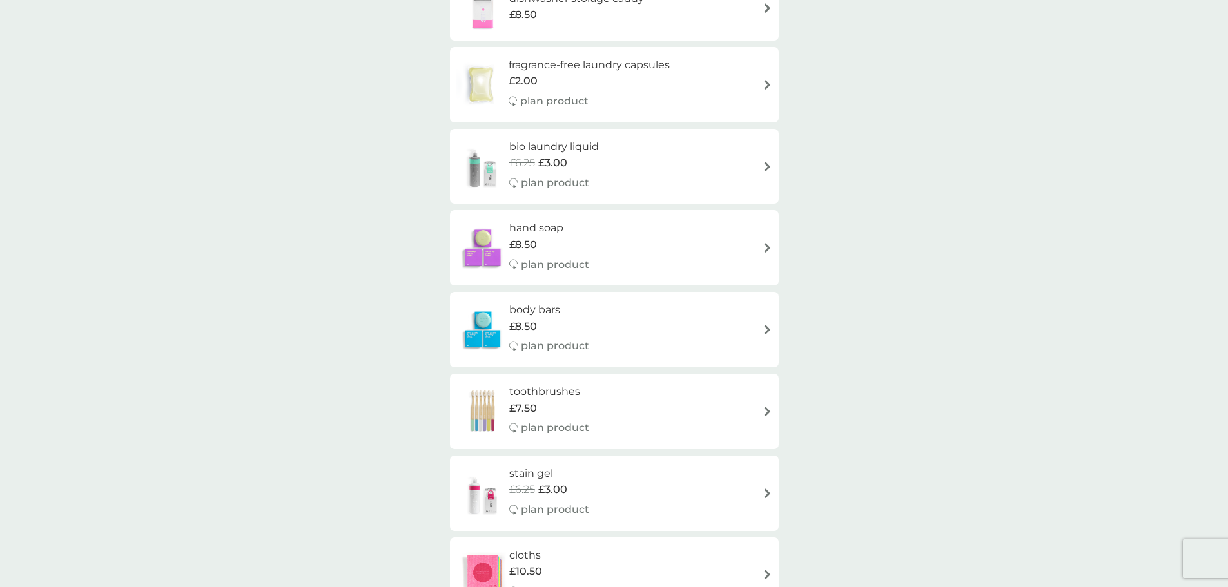
click at [536, 318] on span "£8.50" at bounding box center [523, 326] width 28 height 17
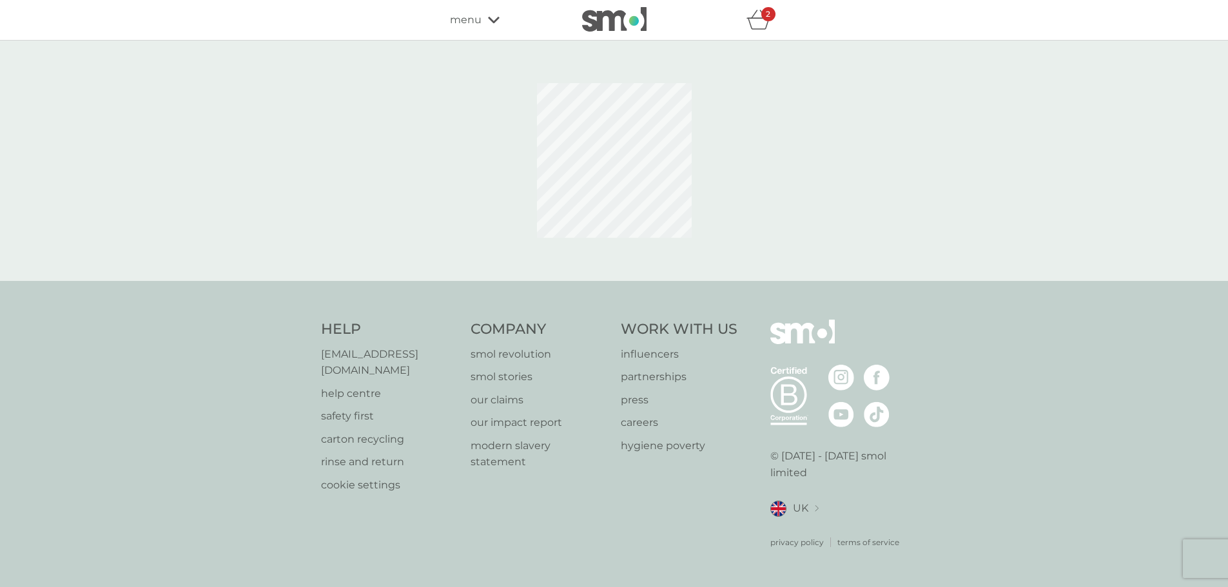
select select "91"
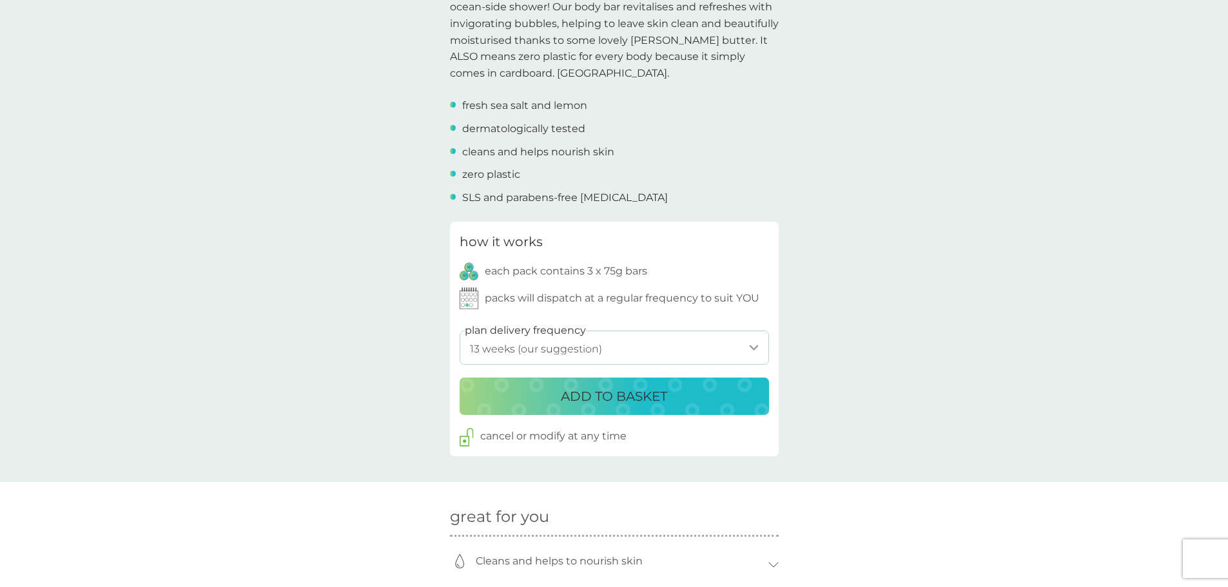
scroll to position [451, 0]
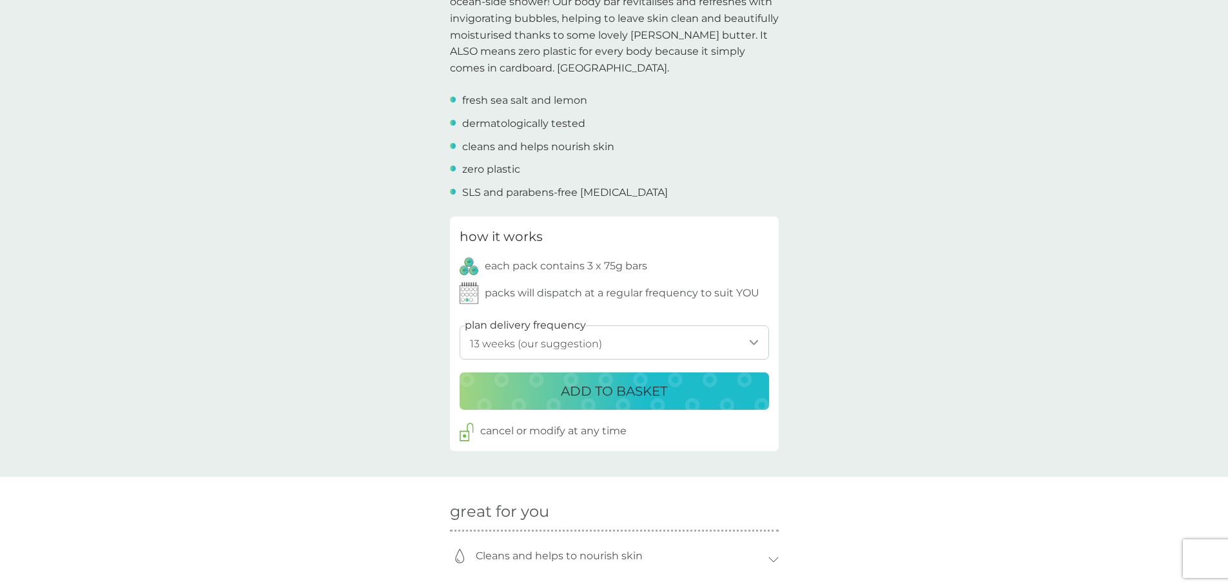
click at [646, 381] on p "ADD TO BASKET" at bounding box center [614, 391] width 106 height 21
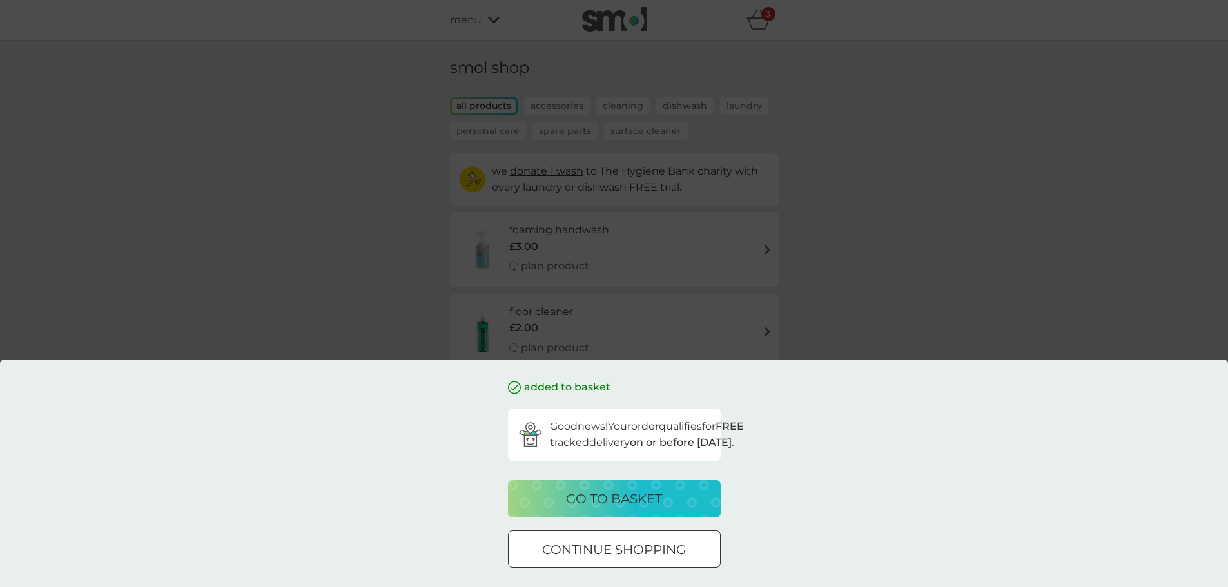
click at [593, 552] on div at bounding box center [614, 550] width 46 height 14
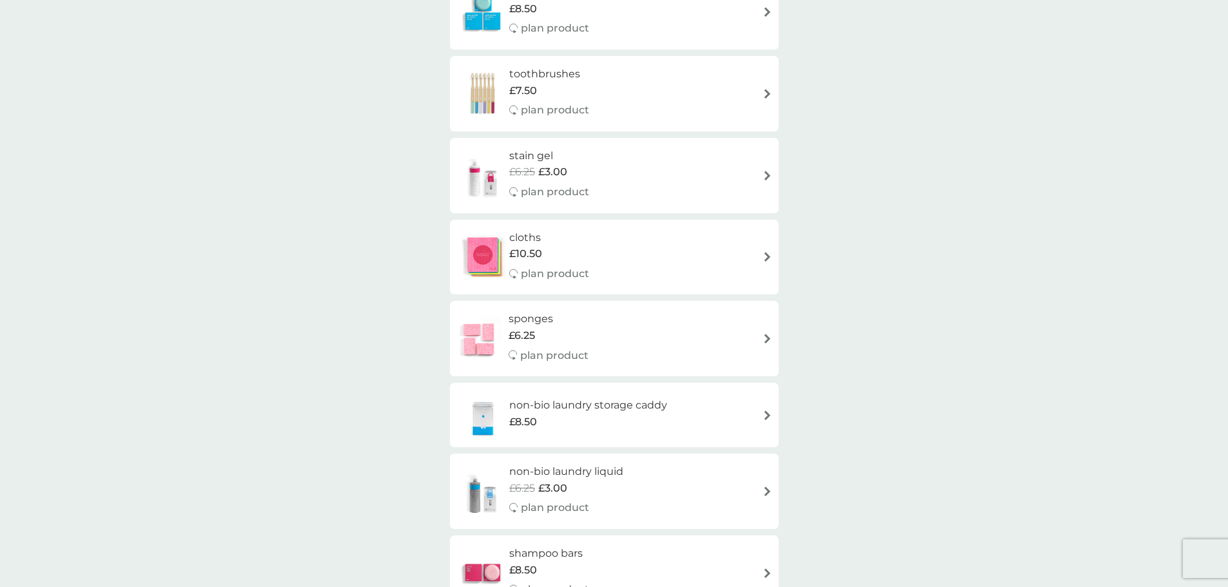
scroll to position [967, 0]
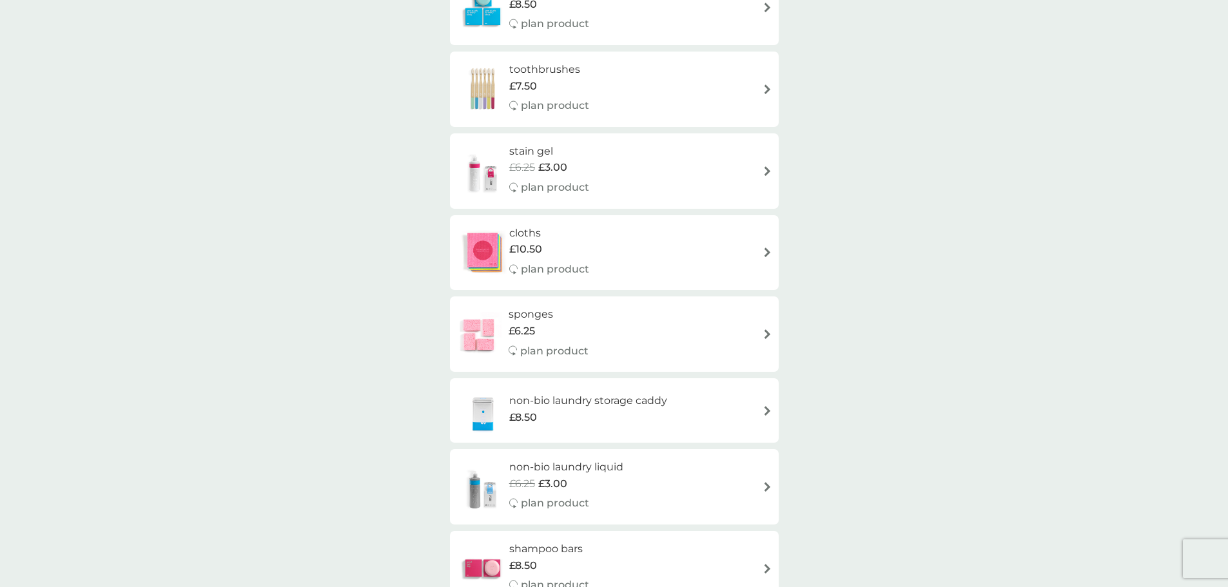
click at [523, 309] on h6 "sponges" at bounding box center [548, 314] width 80 height 17
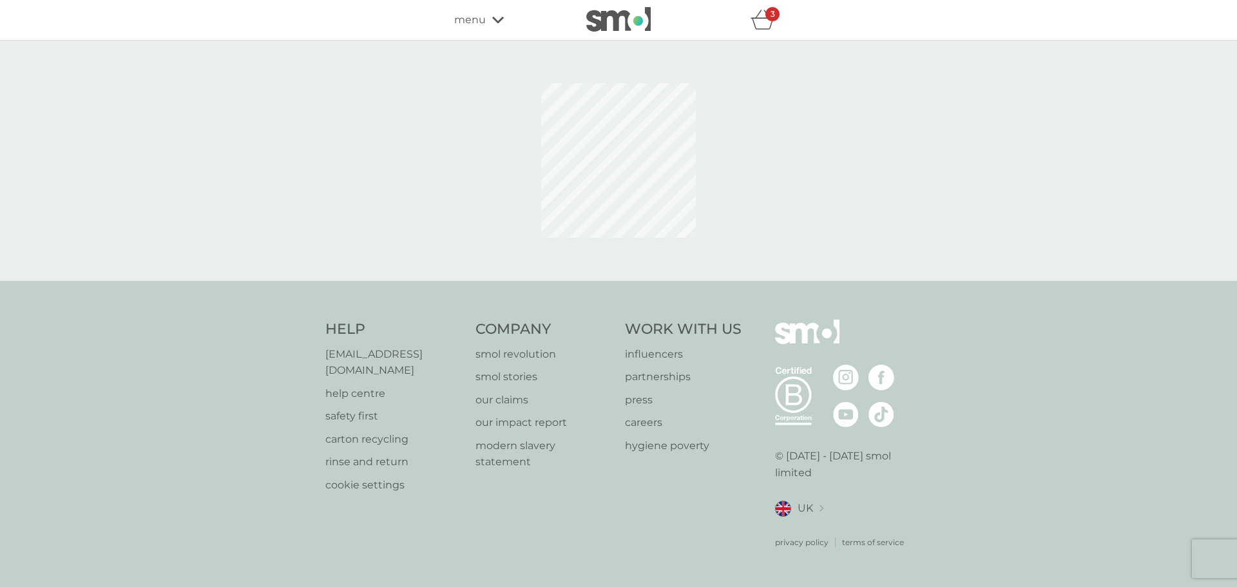
select select "63"
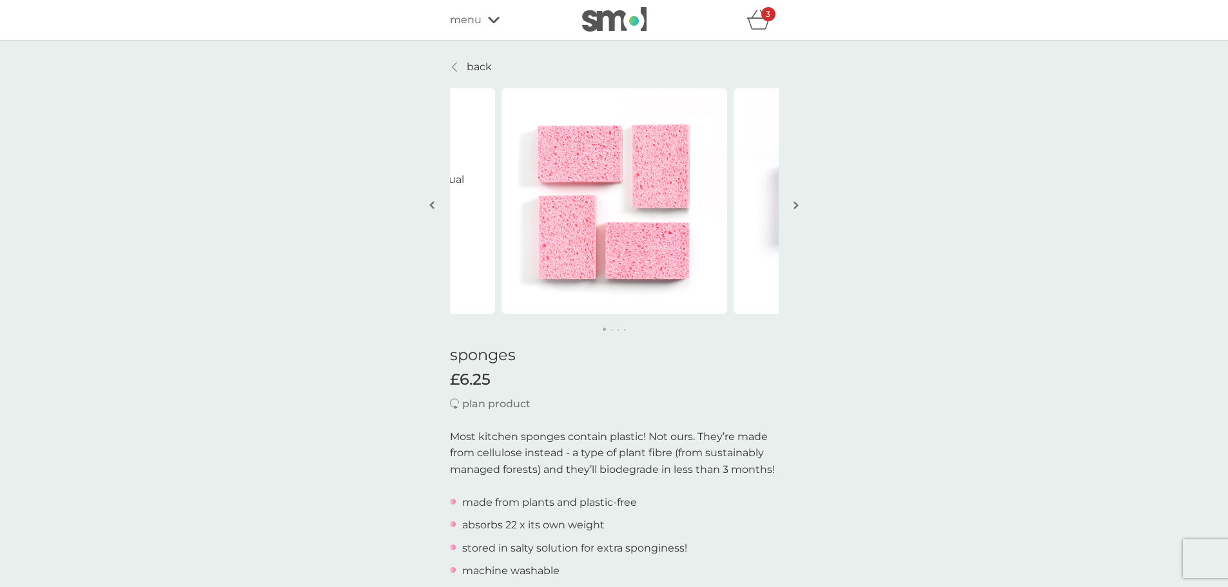
click at [489, 66] on p "back" at bounding box center [479, 67] width 25 height 17
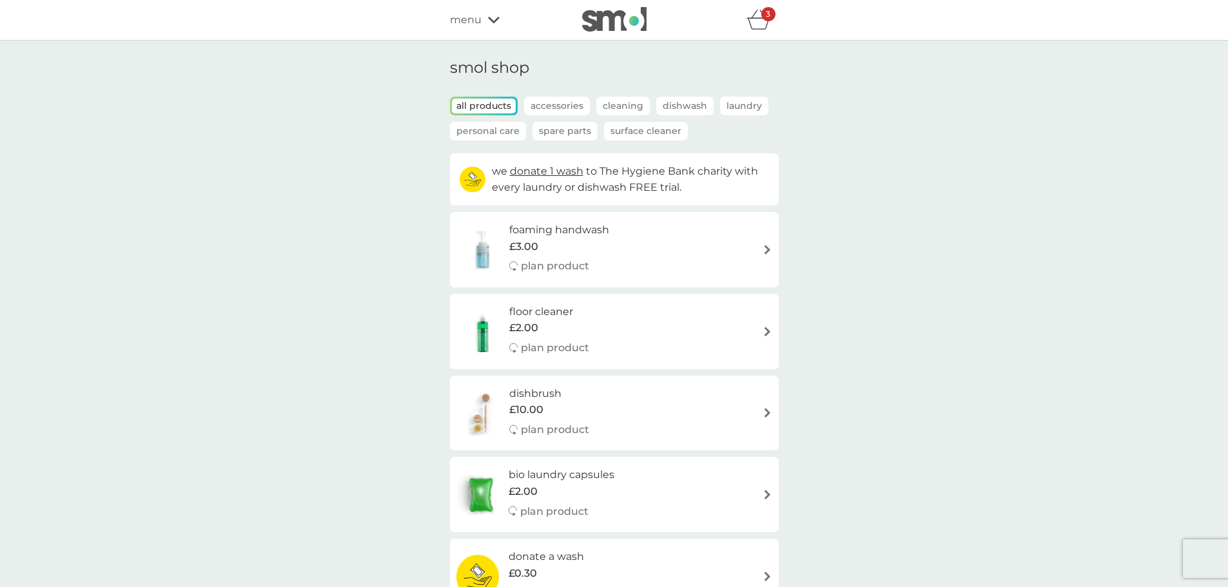
click at [555, 102] on p "Accessories" at bounding box center [557, 106] width 66 height 19
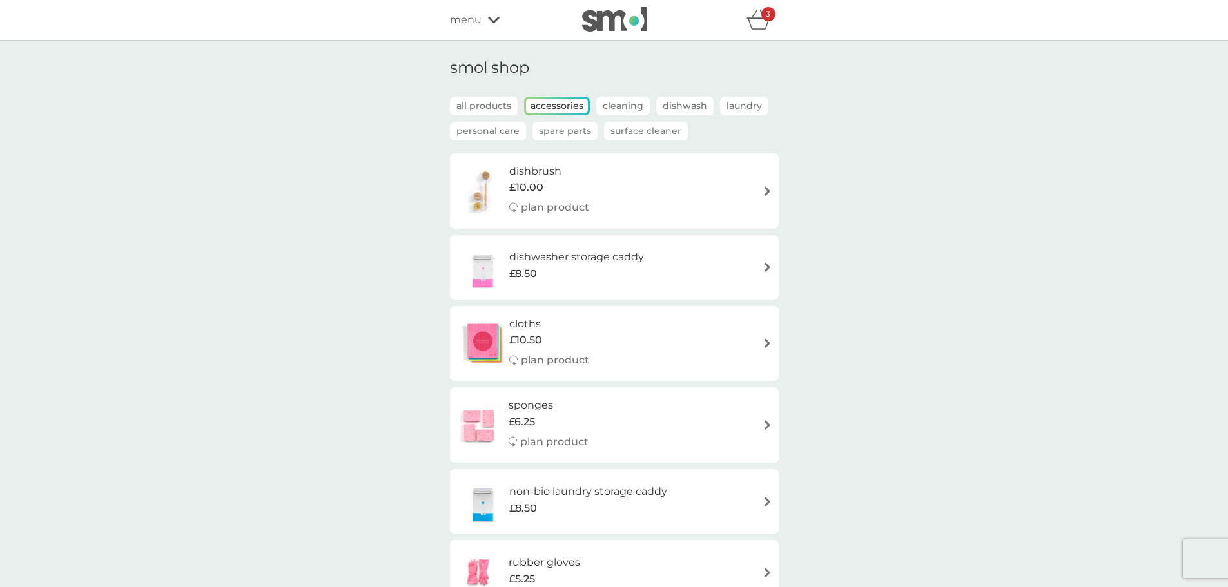
click at [554, 102] on p "Accessories" at bounding box center [557, 106] width 62 height 15
click at [503, 142] on div "all products Accessories Cleaning Dishwash Laundry Personal Care Spare Parts Su…" at bounding box center [614, 125] width 329 height 57
click at [499, 133] on p "Personal Care" at bounding box center [488, 131] width 76 height 19
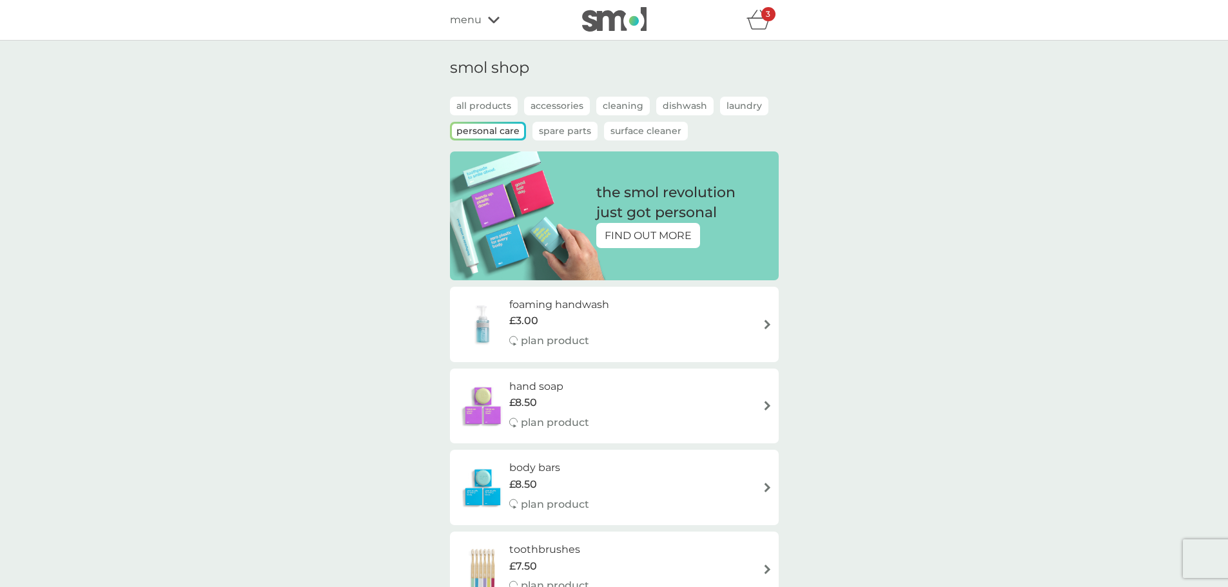
click at [753, 19] on icon "basket" at bounding box center [758, 24] width 22 height 12
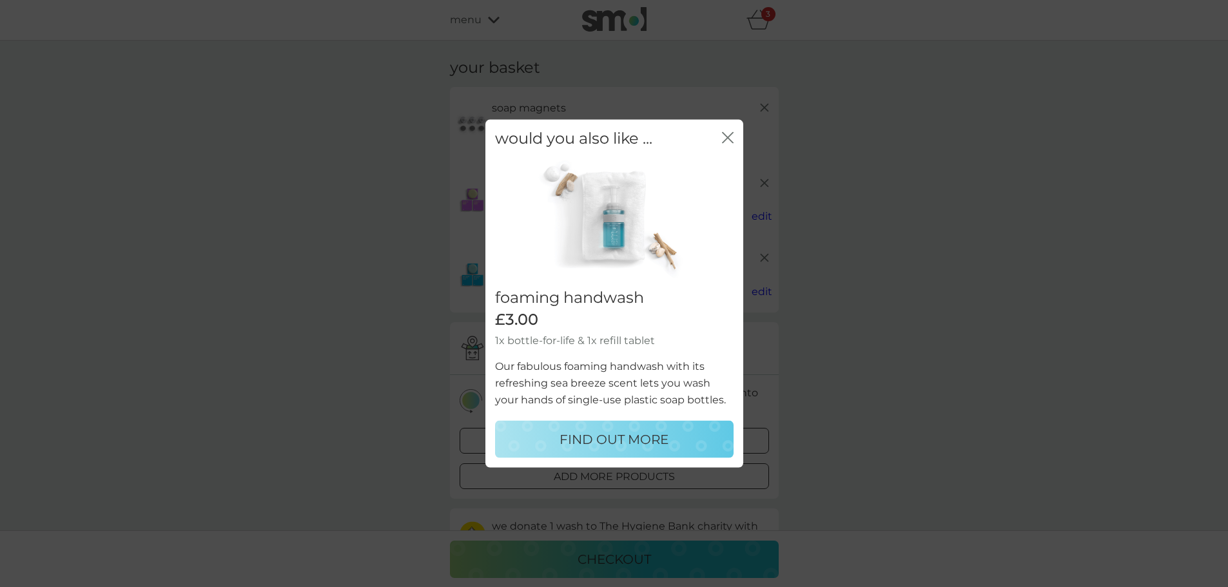
click at [731, 139] on icon "close" at bounding box center [728, 137] width 12 height 12
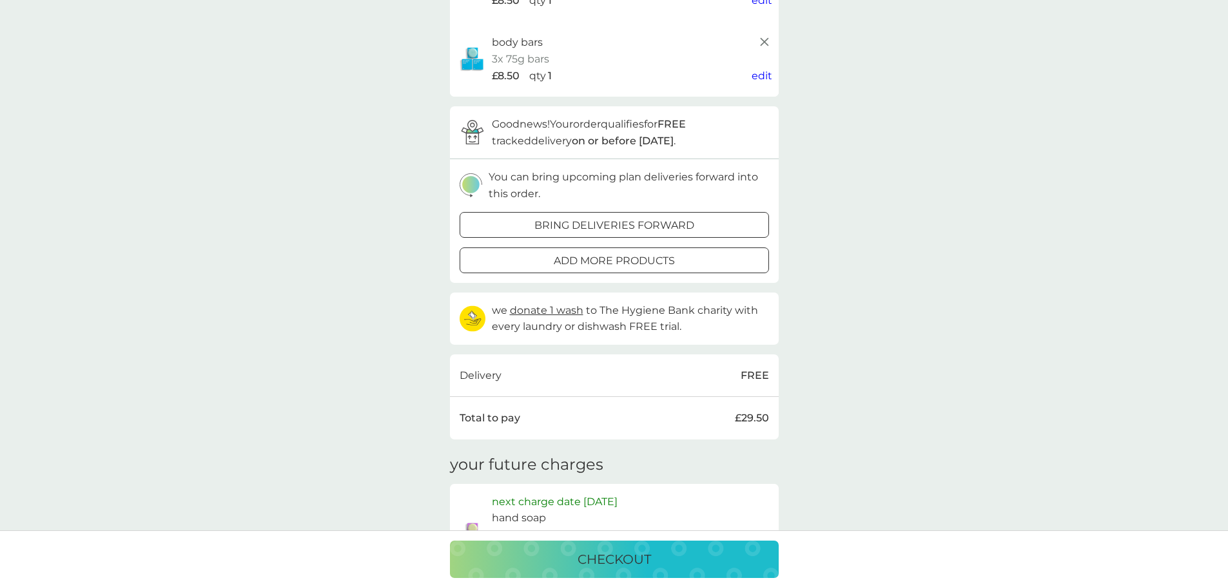
scroll to position [193, 0]
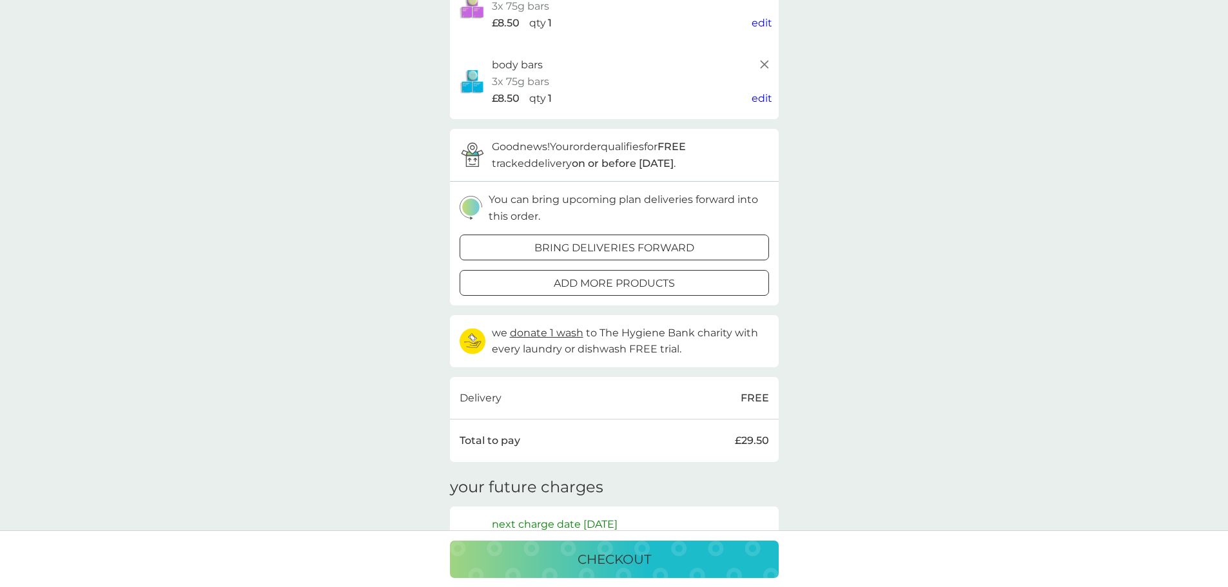
click at [629, 246] on div at bounding box center [629, 246] width 1 height 1
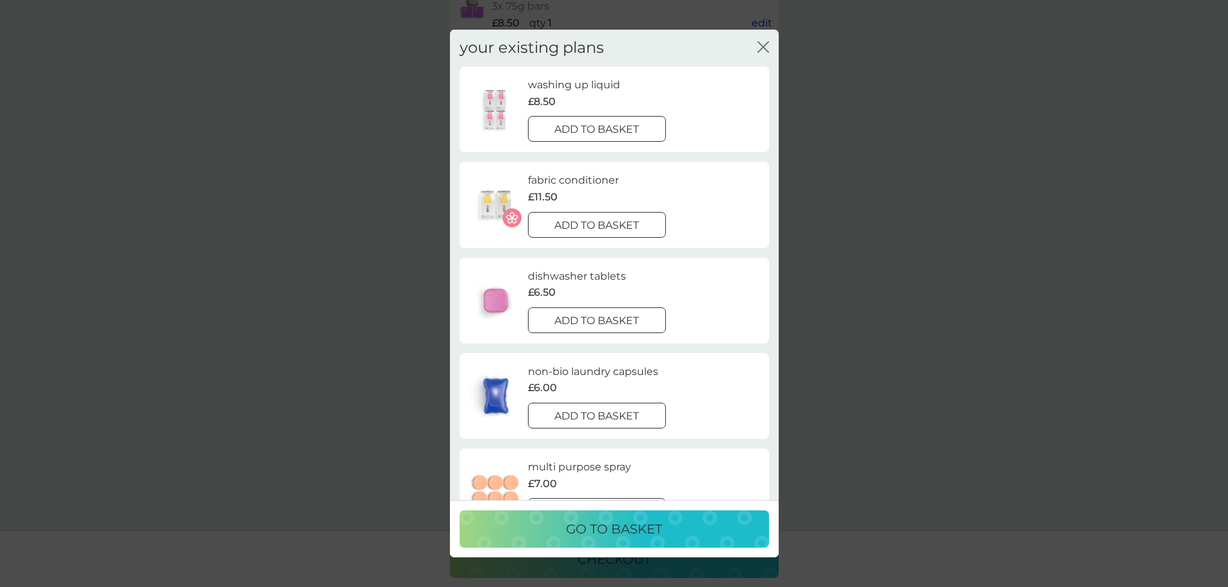
scroll to position [0, 0]
click at [756, 52] on div "your existing plans close" at bounding box center [613, 49] width 309 height 38
click at [764, 50] on icon "close" at bounding box center [763, 48] width 12 height 12
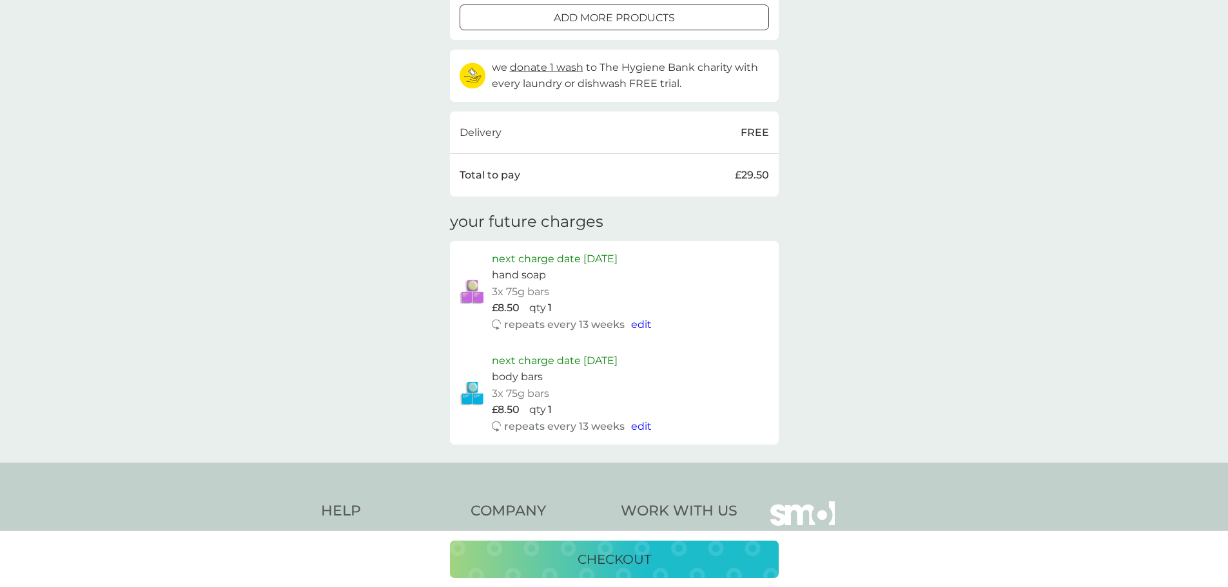
scroll to position [624, 0]
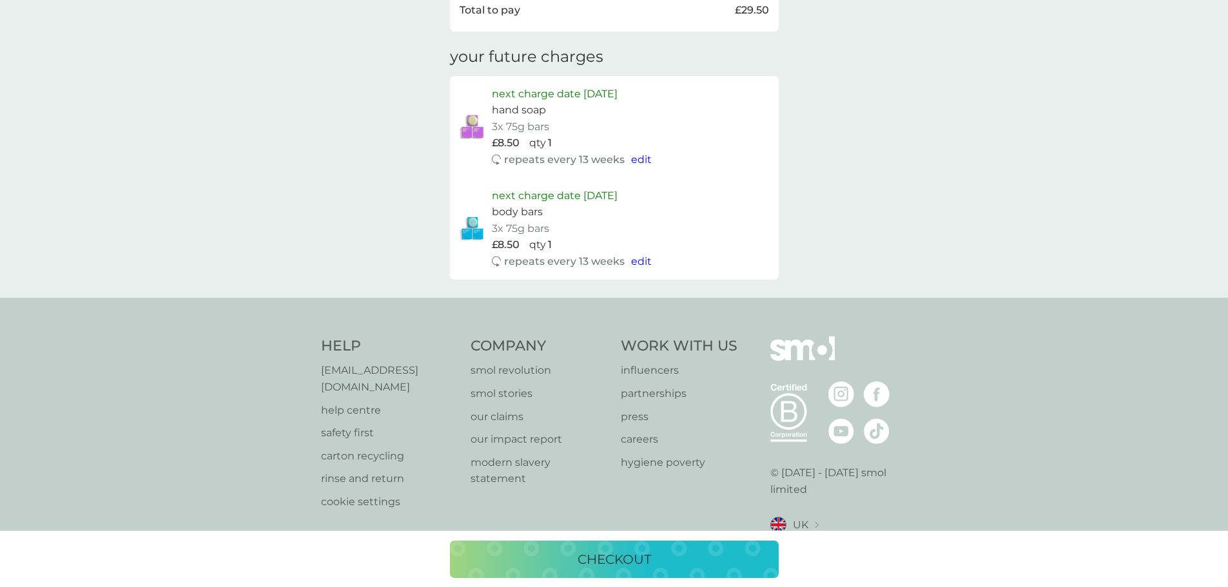
click at [580, 559] on p "checkout" at bounding box center [613, 559] width 73 height 21
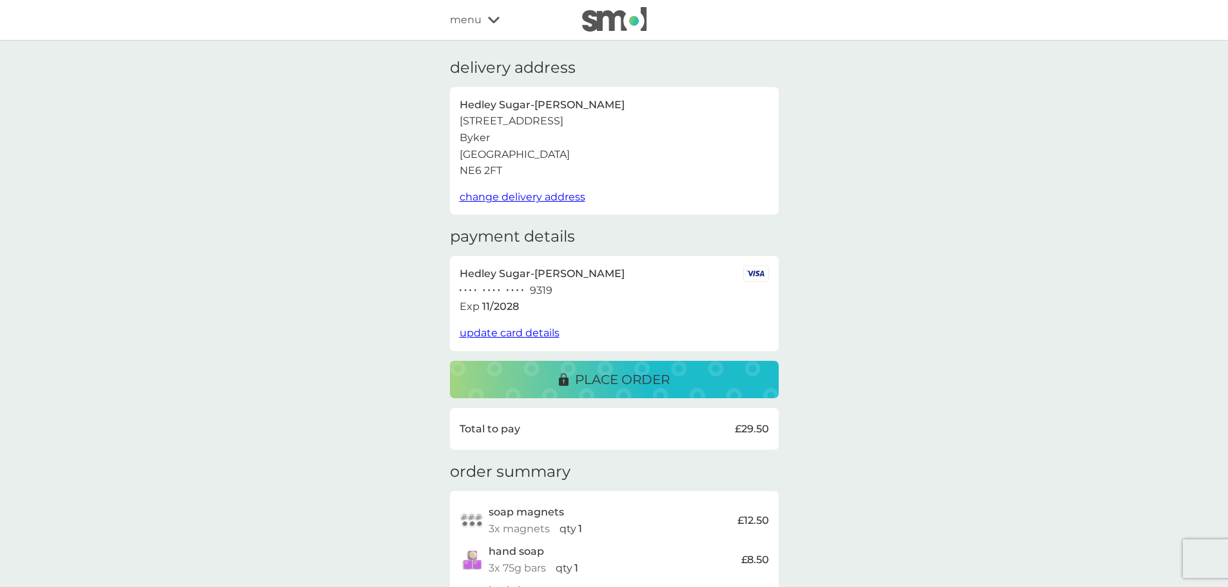
click at [556, 388] on div "place order" at bounding box center [614, 379] width 303 height 21
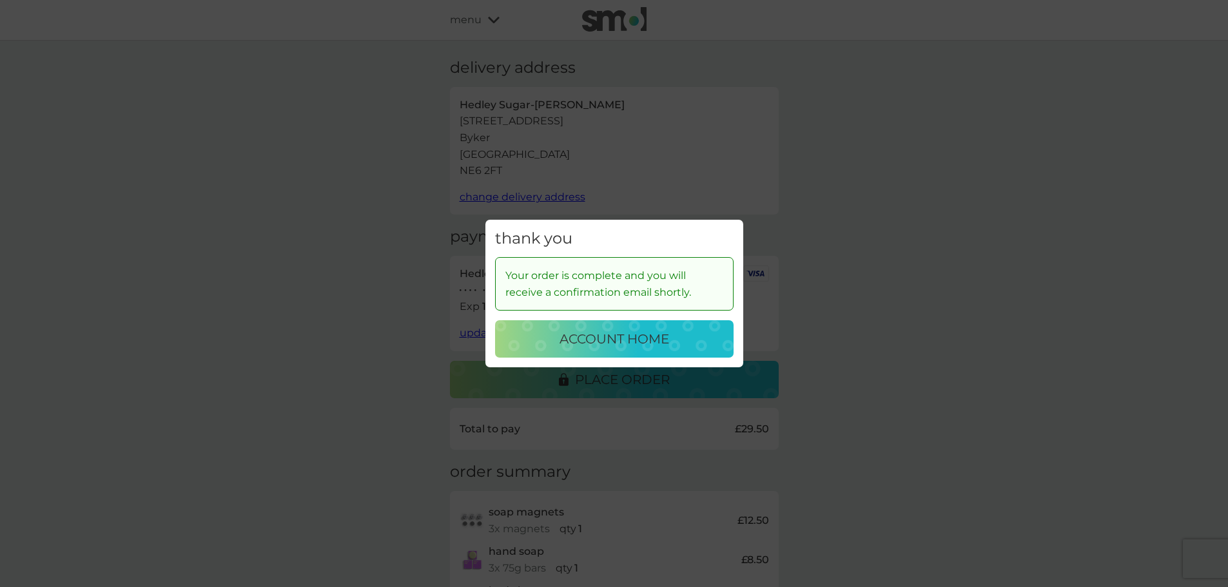
click at [601, 349] on p "account home" at bounding box center [614, 339] width 110 height 21
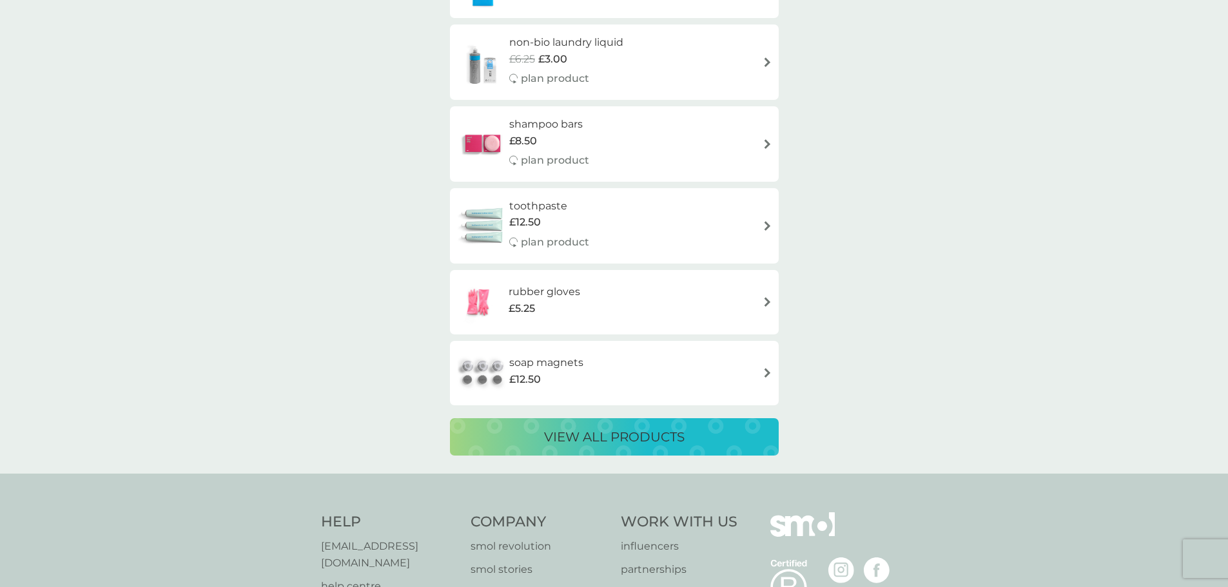
scroll to position [2127, 0]
